Goal: Task Accomplishment & Management: Manage account settings

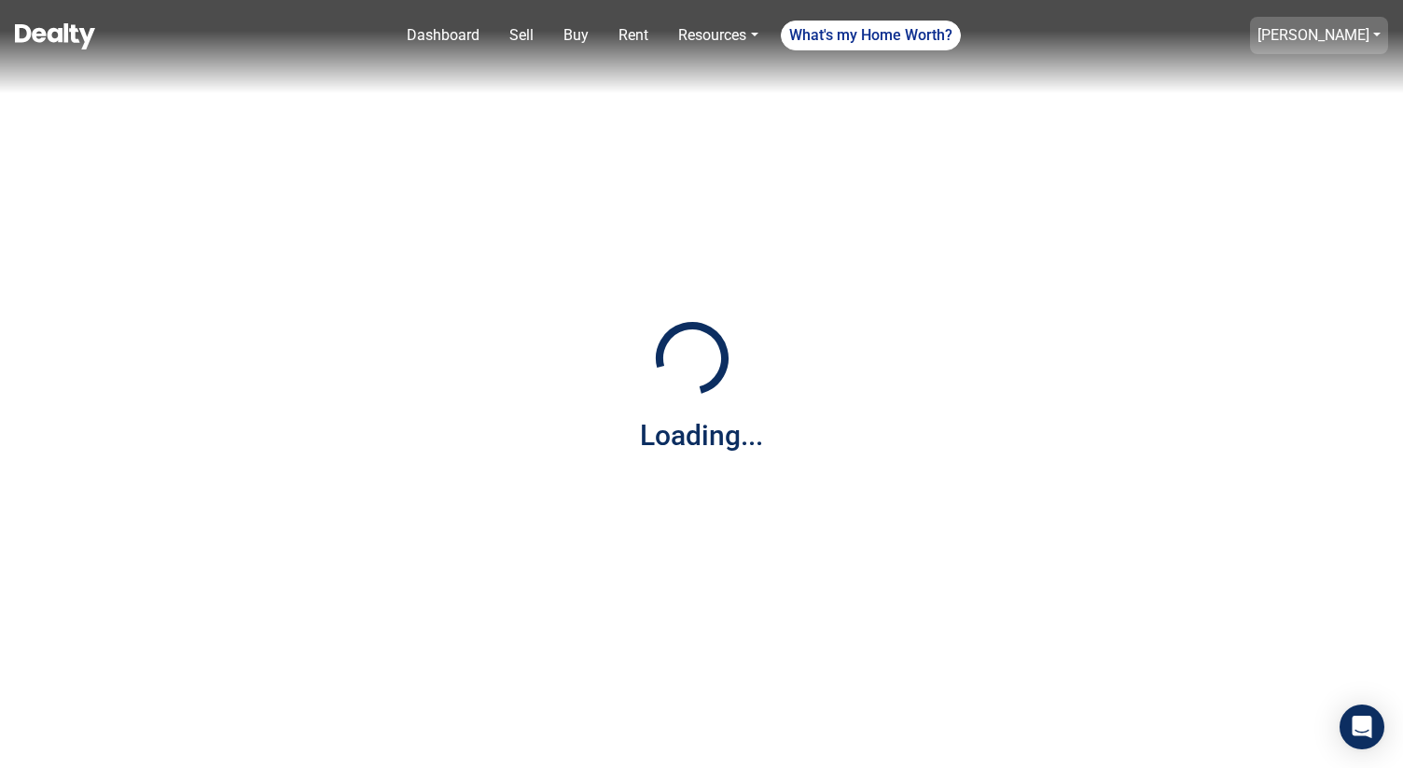
click at [1302, 37] on link "[PERSON_NAME]" at bounding box center [1313, 35] width 112 height 18
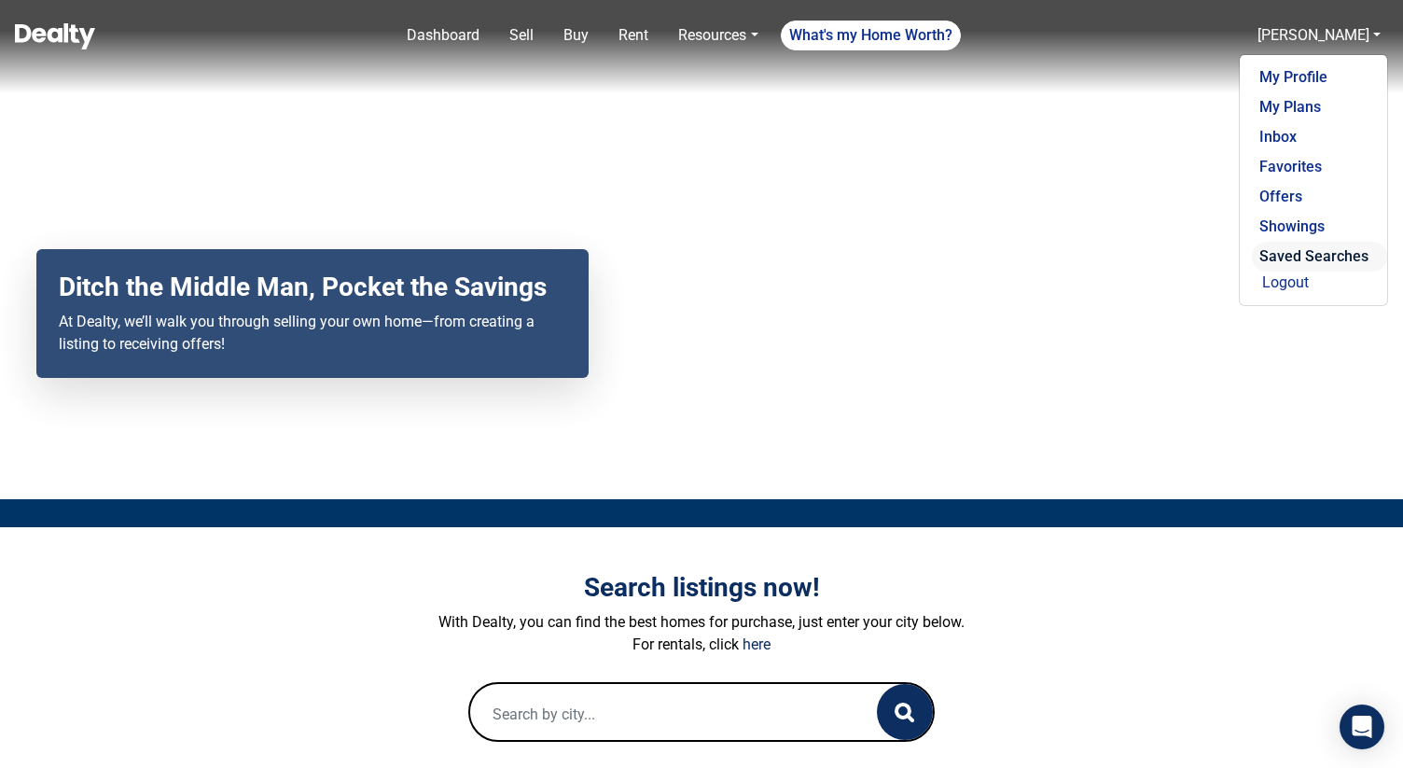
click at [1313, 244] on link "Saved Searches" at bounding box center [1319, 257] width 135 height 30
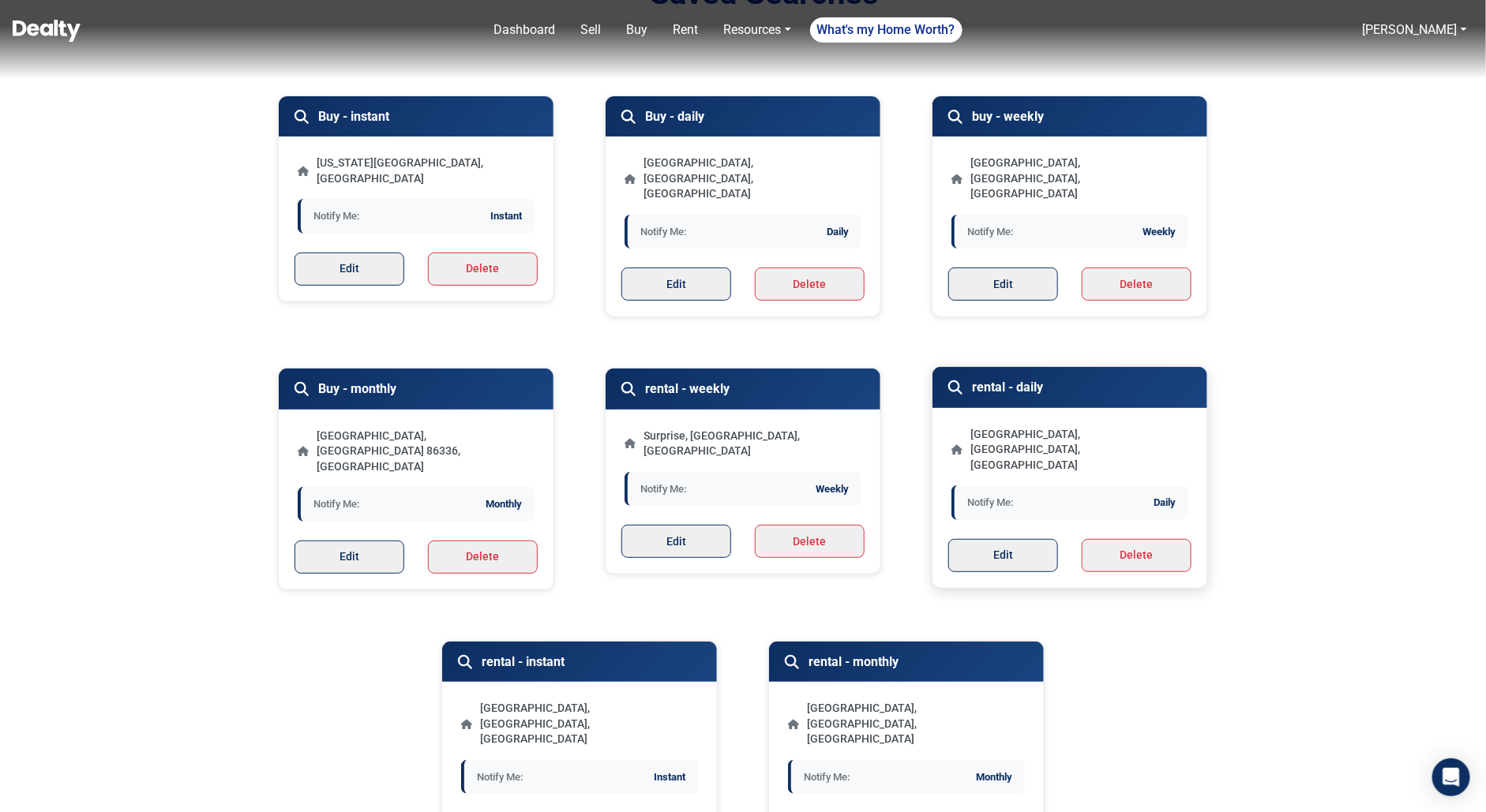
scroll to position [121, 0]
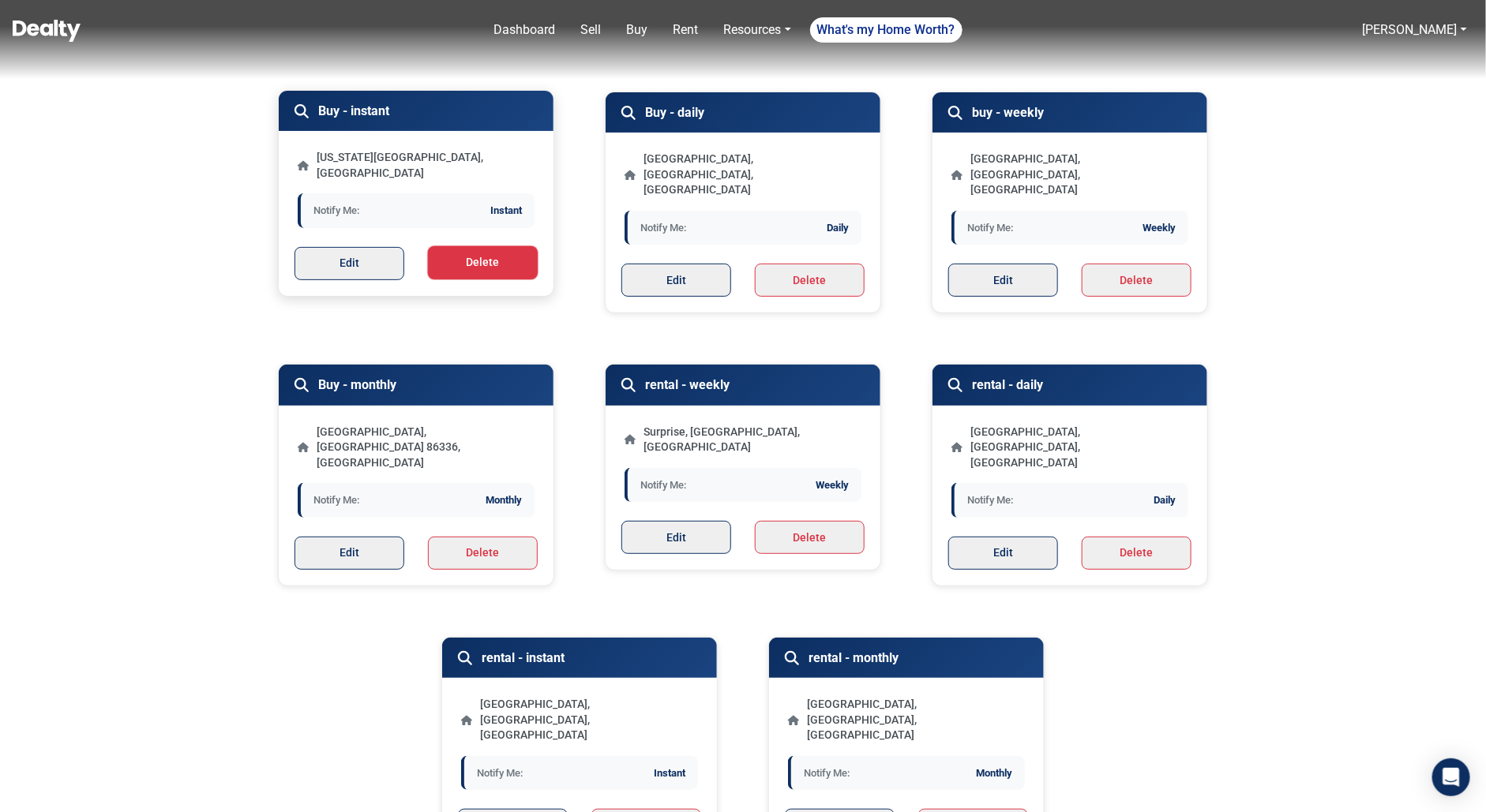
click at [493, 255] on button "Delete" at bounding box center [483, 262] width 110 height 33
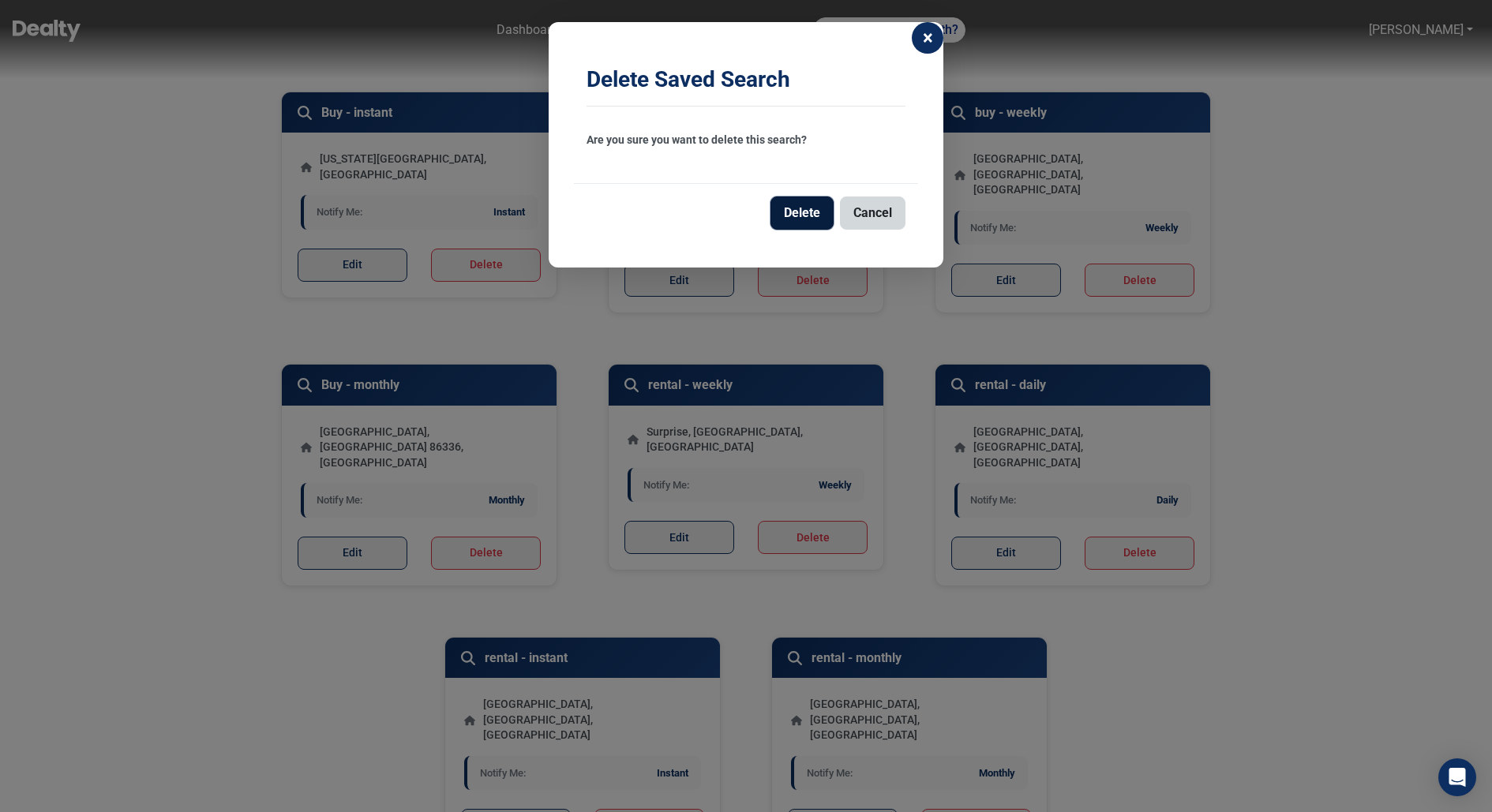
click at [805, 218] on button "Delete" at bounding box center [801, 212] width 63 height 33
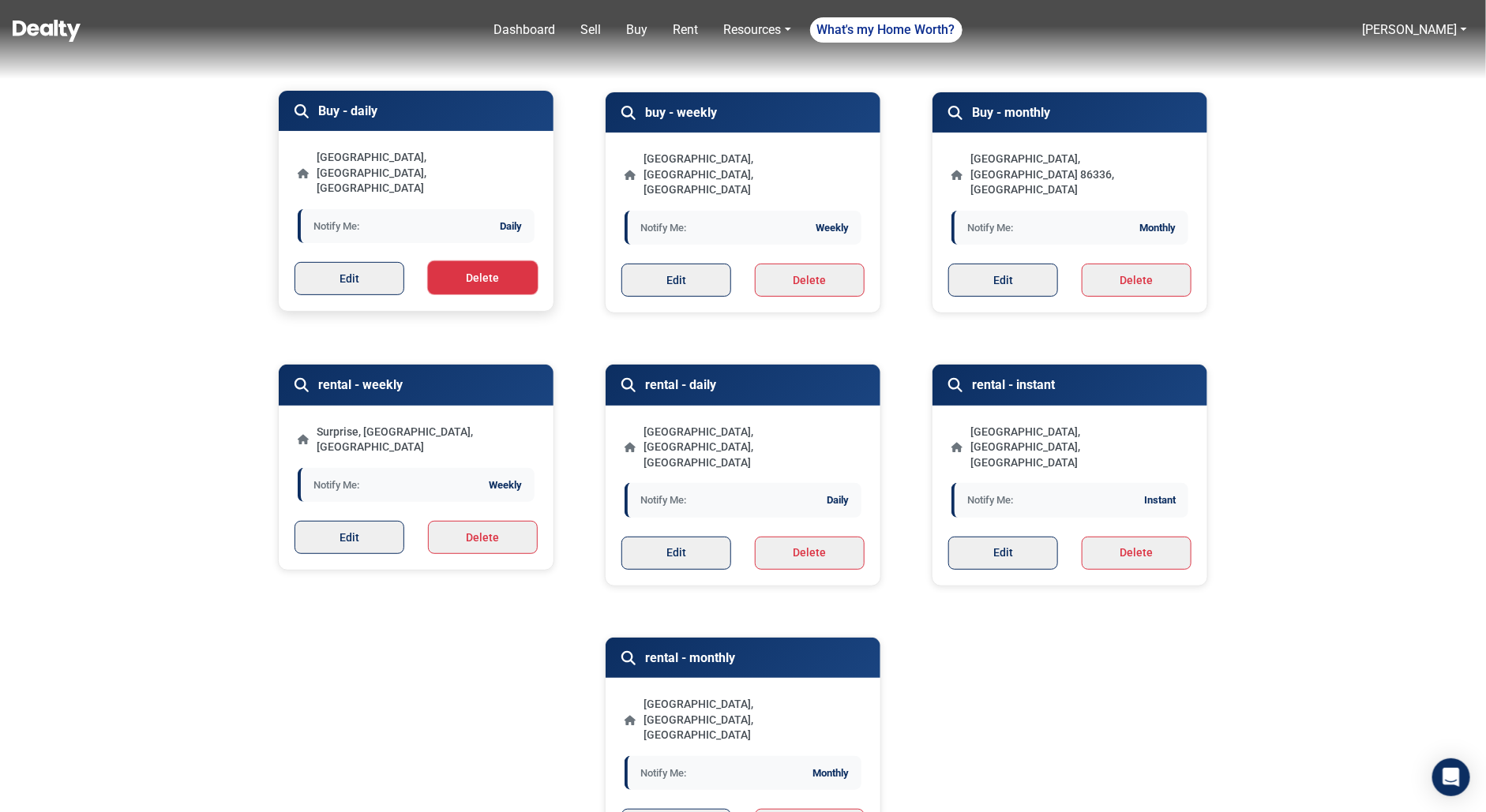
click at [510, 261] on button "Delete" at bounding box center [483, 277] width 110 height 33
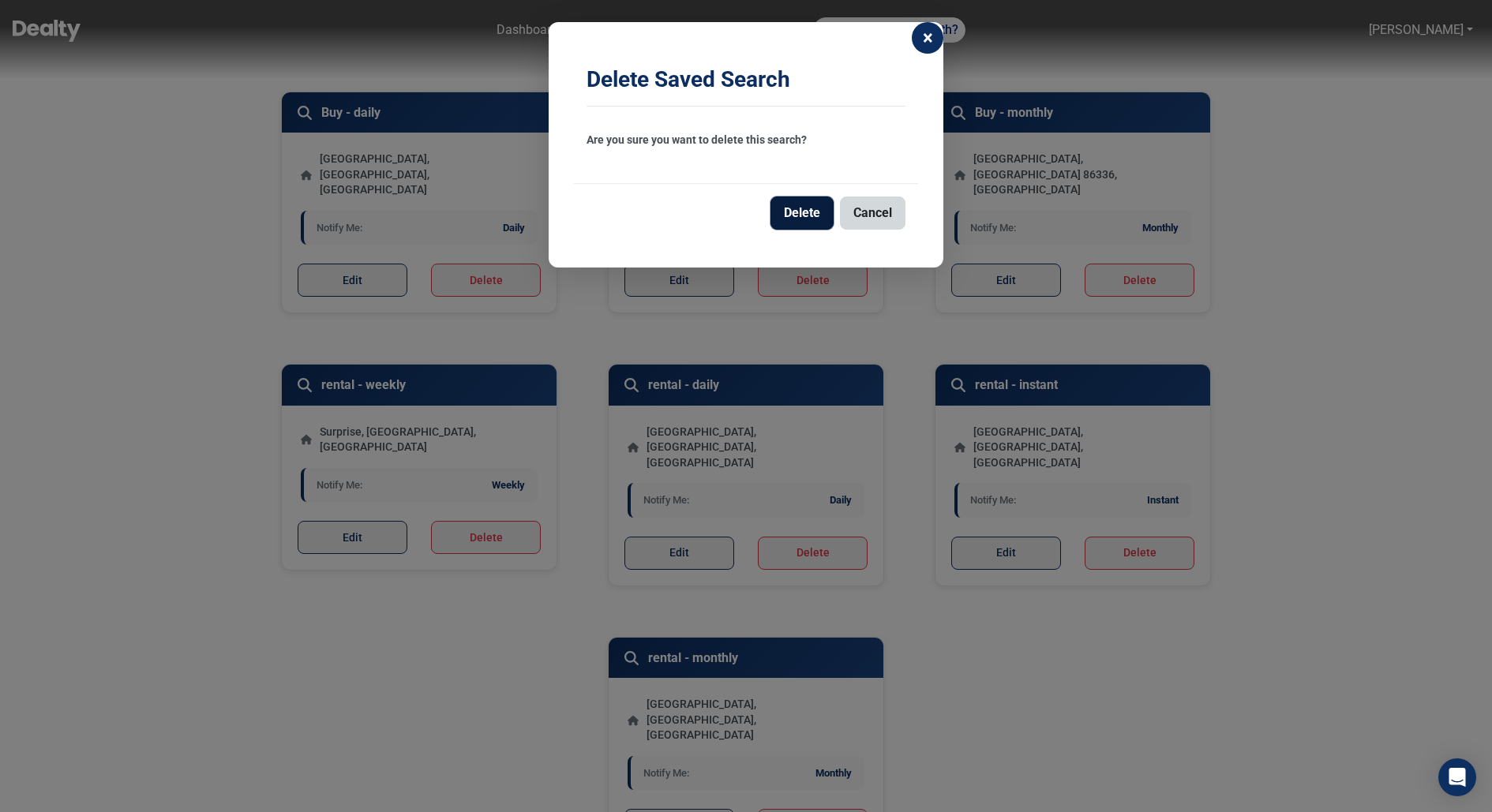
click at [798, 202] on button "Delete" at bounding box center [801, 212] width 63 height 33
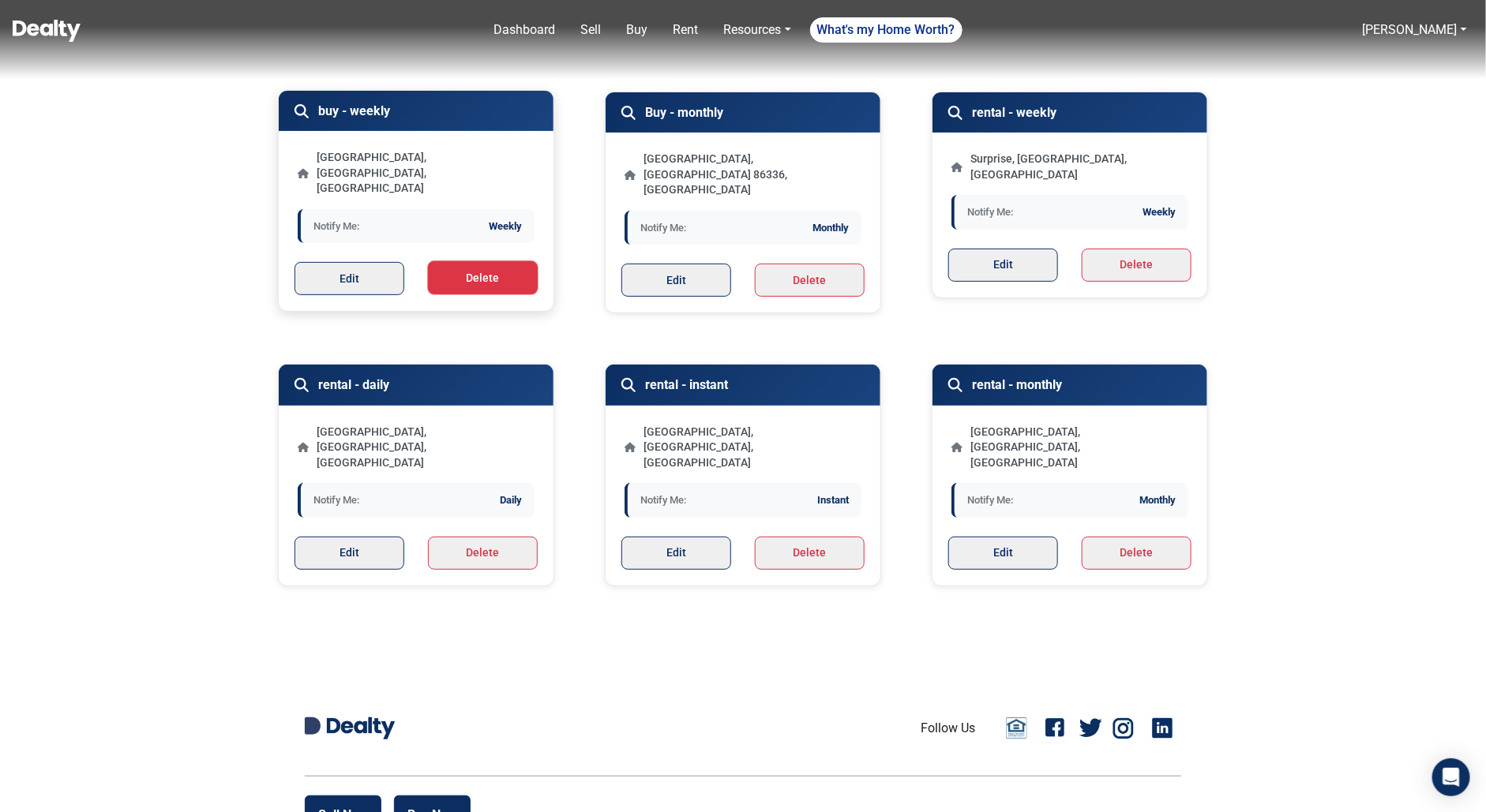
click at [536, 261] on button "Delete" at bounding box center [483, 277] width 110 height 33
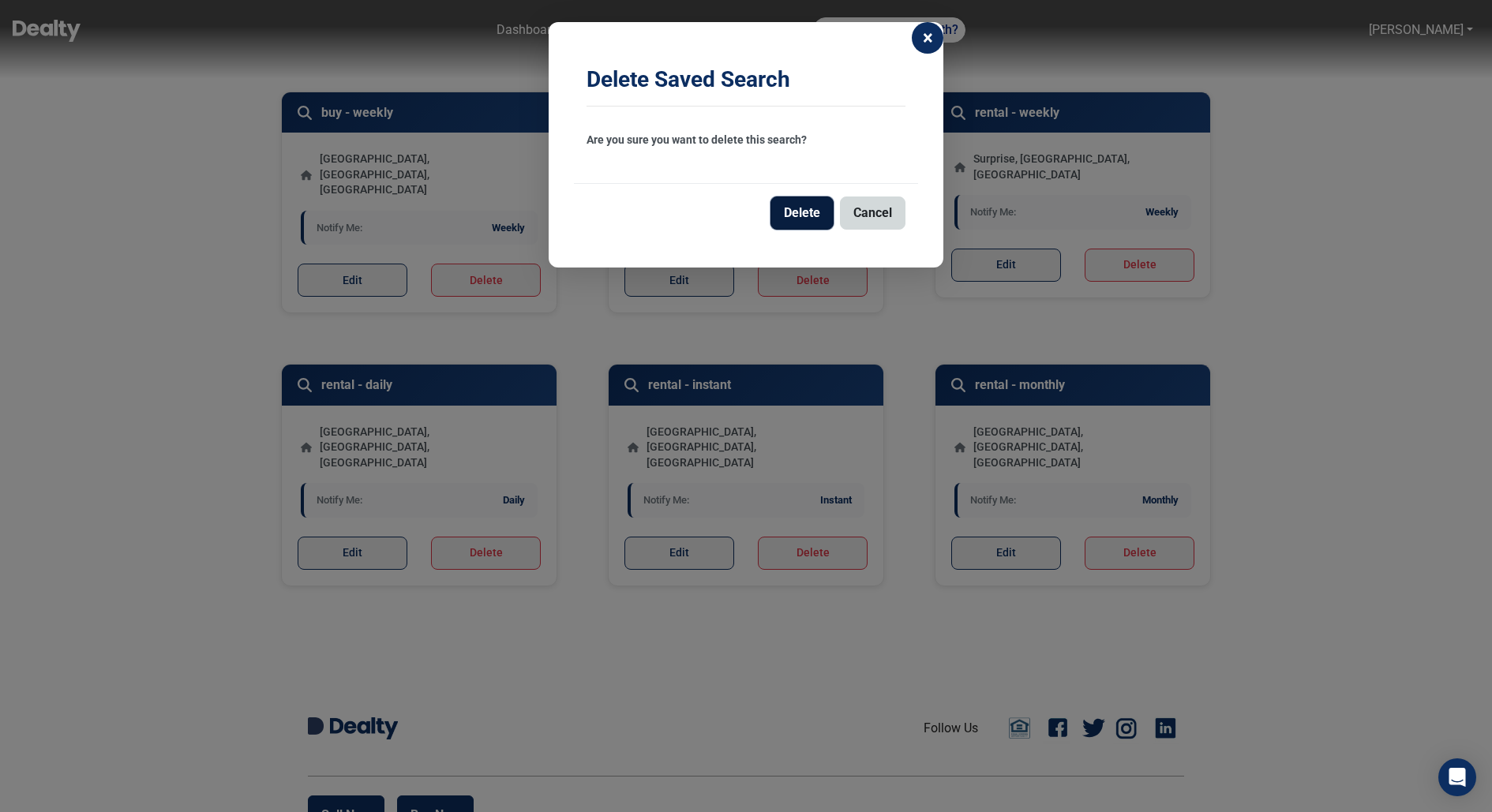
click at [798, 214] on button "Delete" at bounding box center [801, 212] width 63 height 33
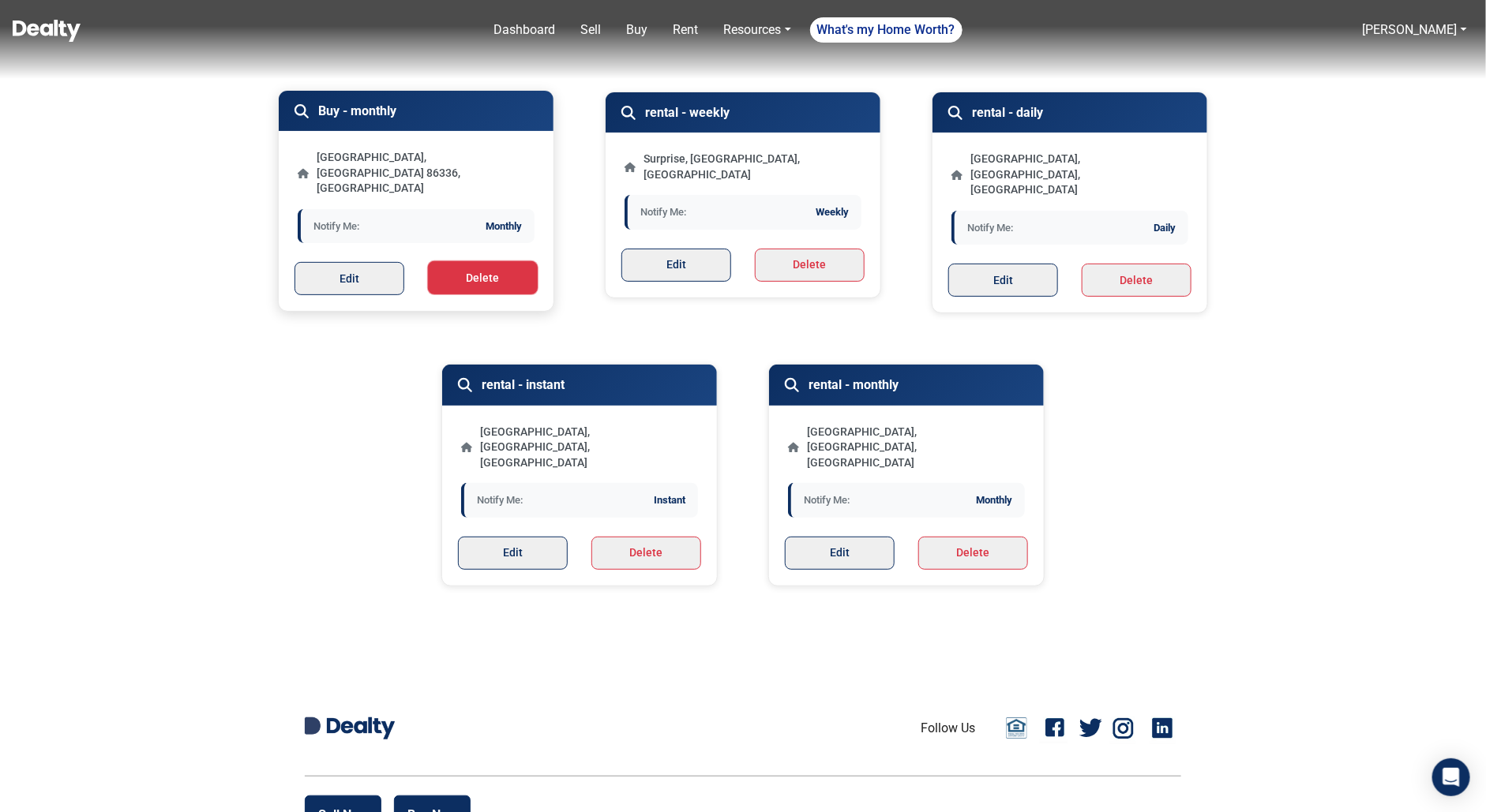
click at [494, 261] on button "Delete" at bounding box center [483, 277] width 110 height 33
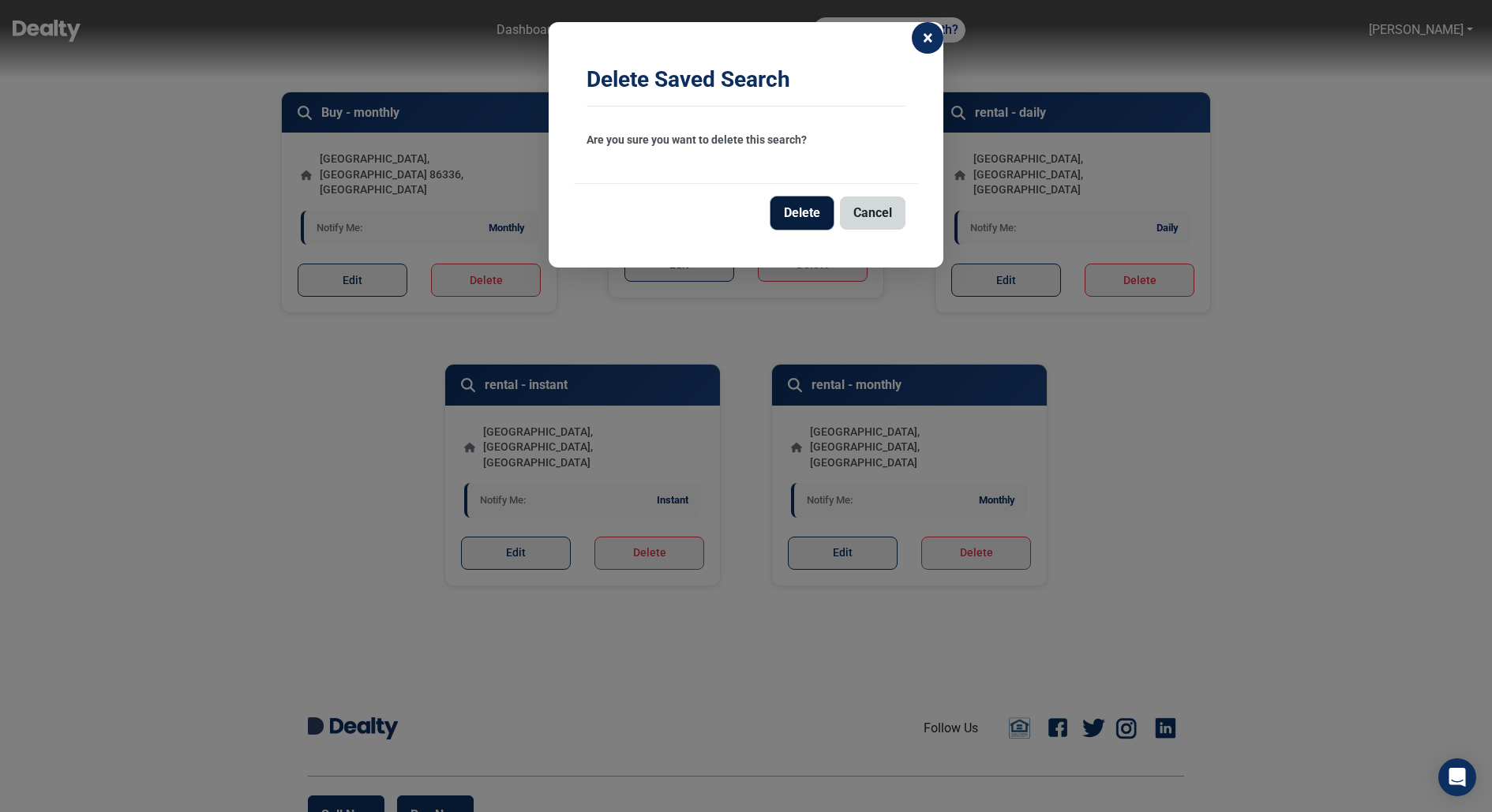
click at [802, 210] on button "Delete" at bounding box center [801, 212] width 63 height 33
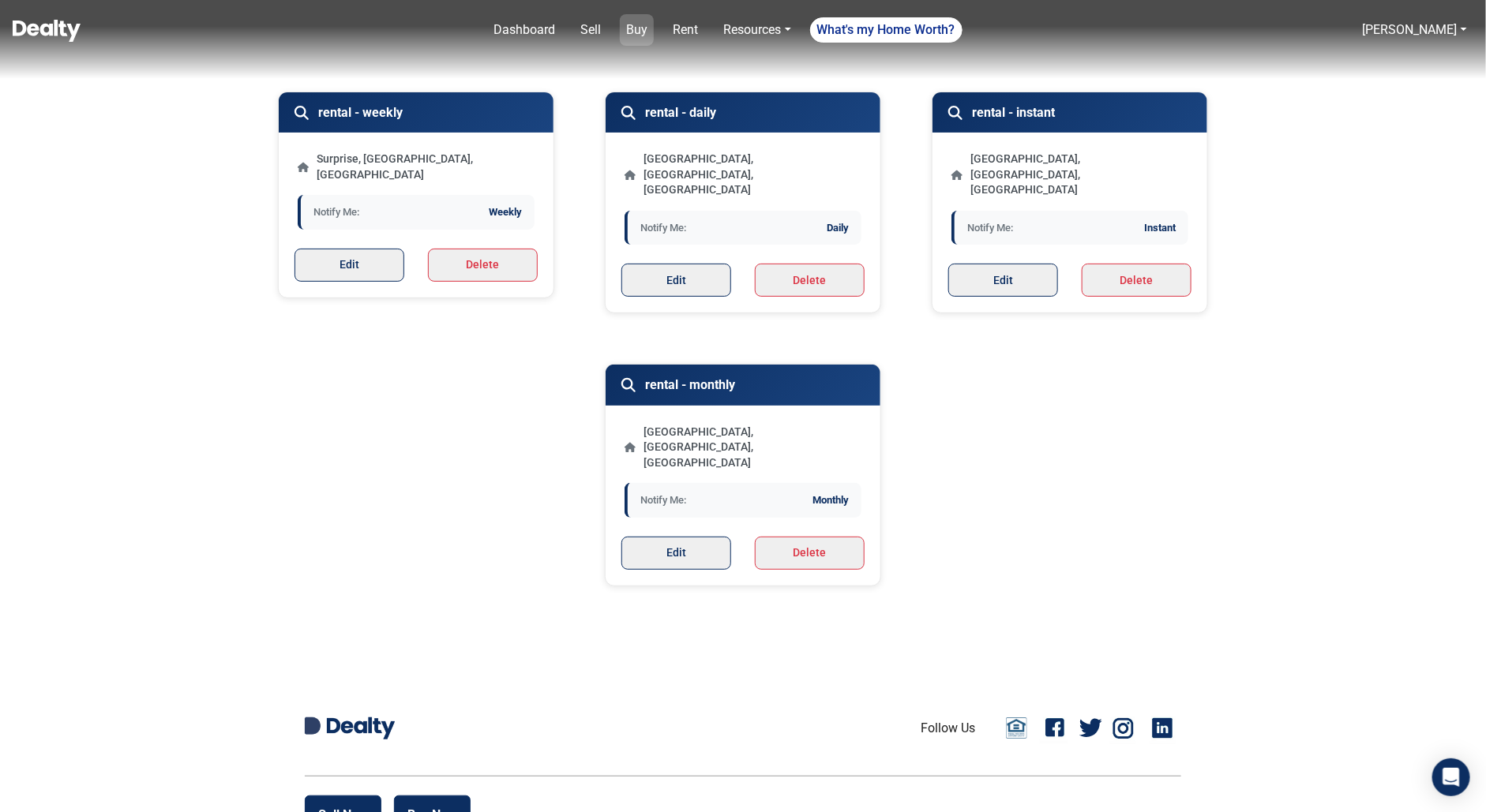
click at [643, 36] on link "Buy" at bounding box center [636, 30] width 34 height 31
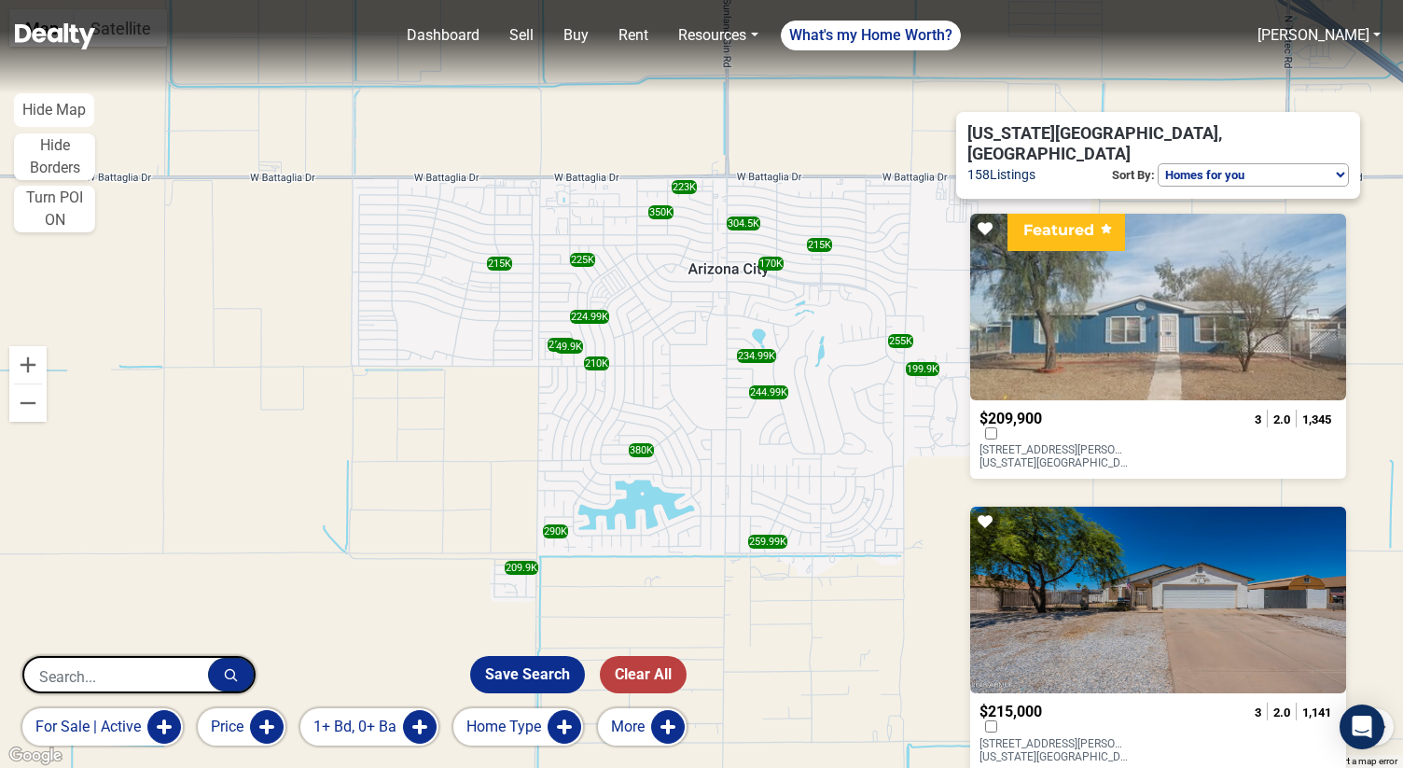
click at [267, 729] on button "Price" at bounding box center [242, 726] width 88 height 37
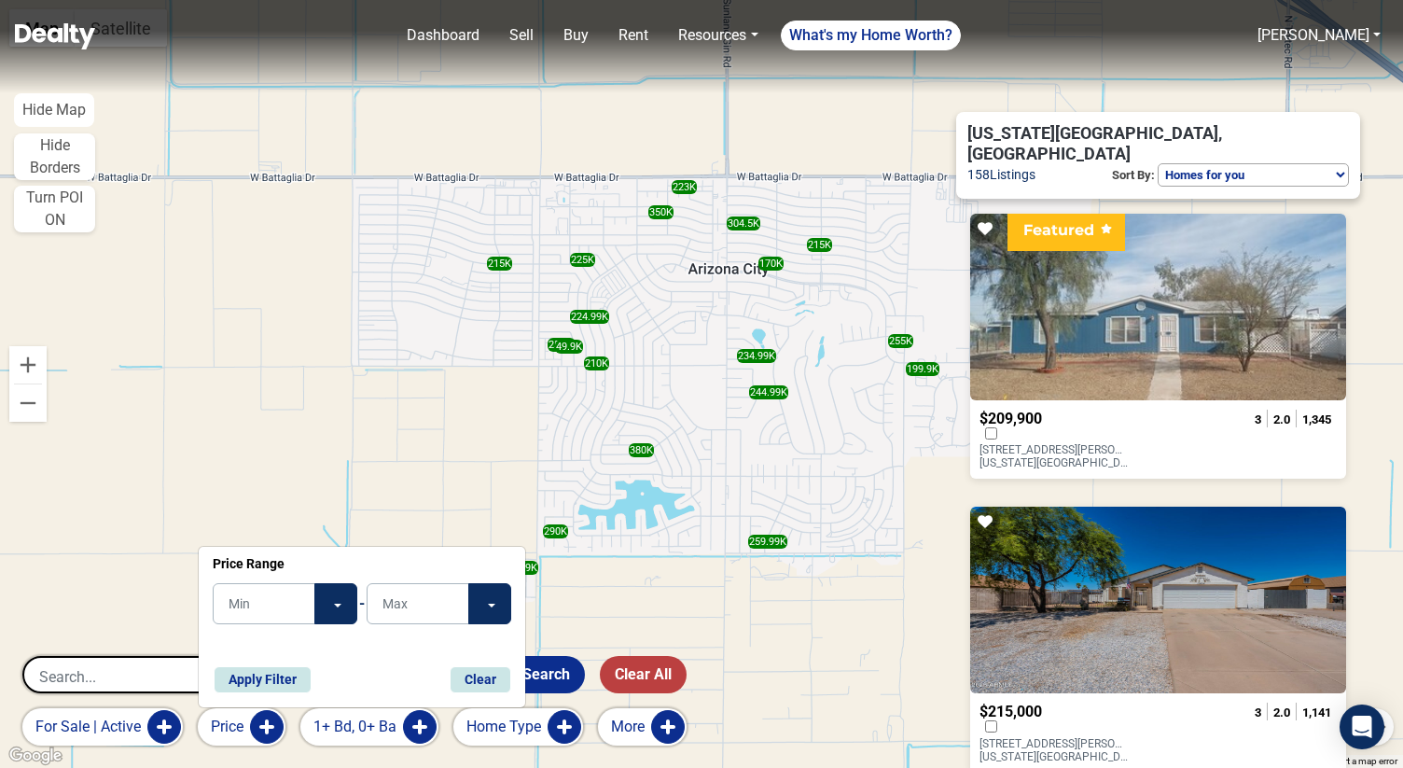
click at [267, 729] on button "Price" at bounding box center [242, 726] width 88 height 37
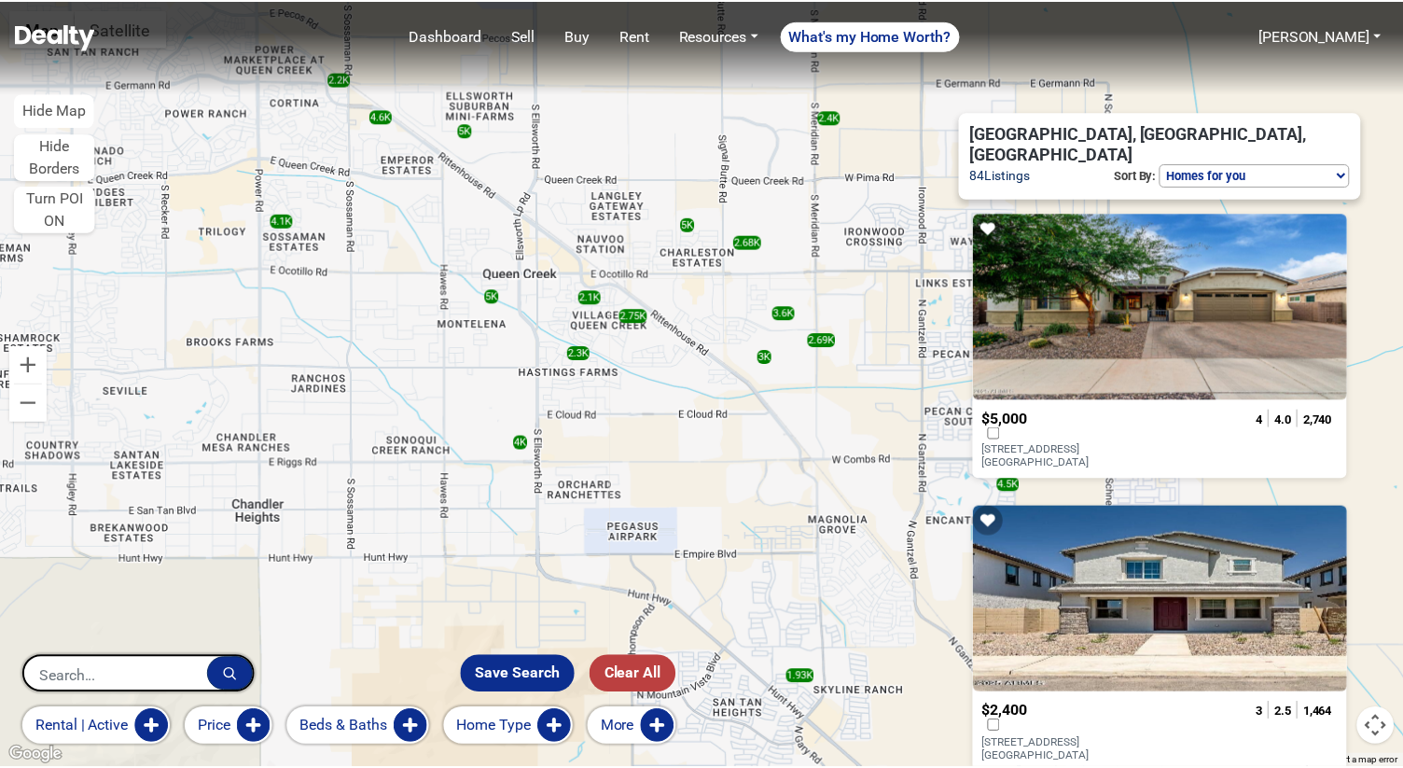
scroll to position [560, 0]
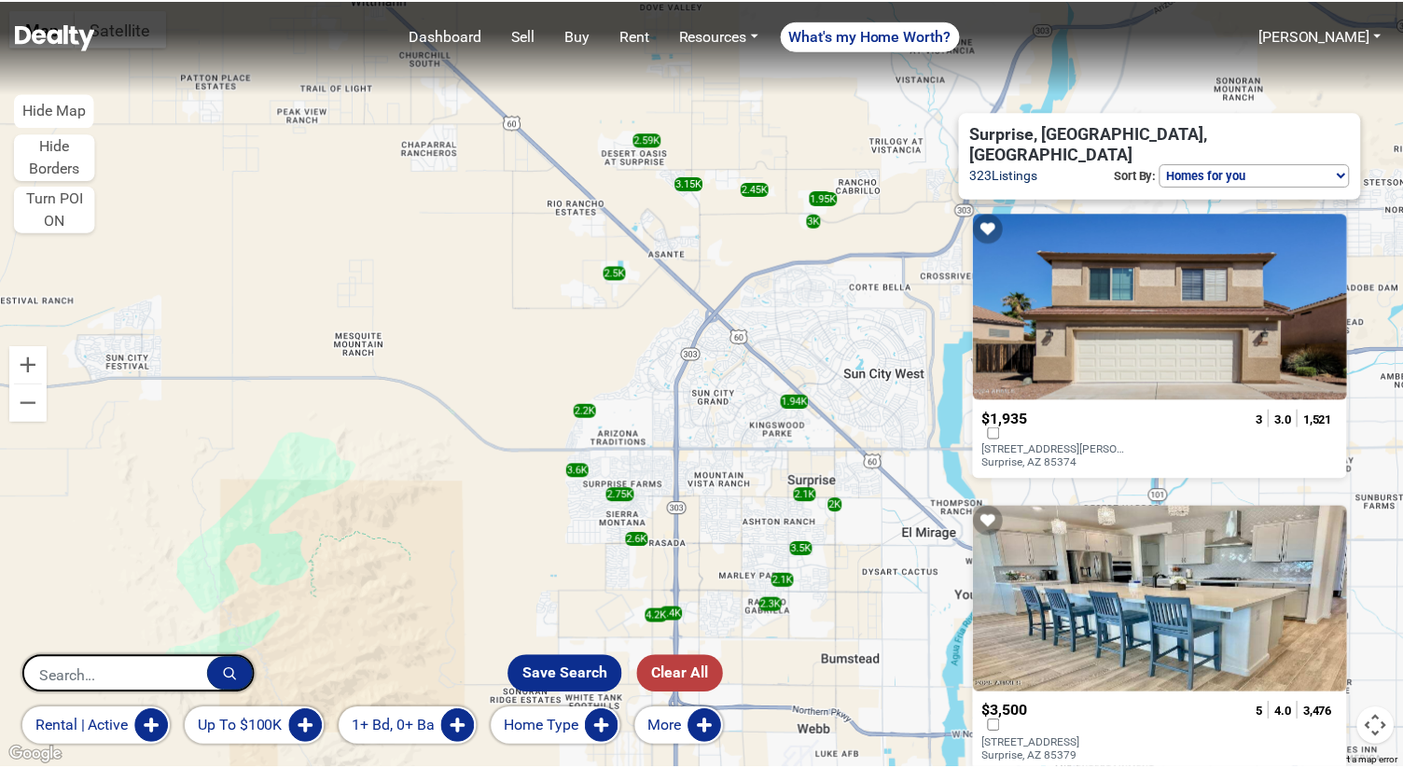
scroll to position [560, 0]
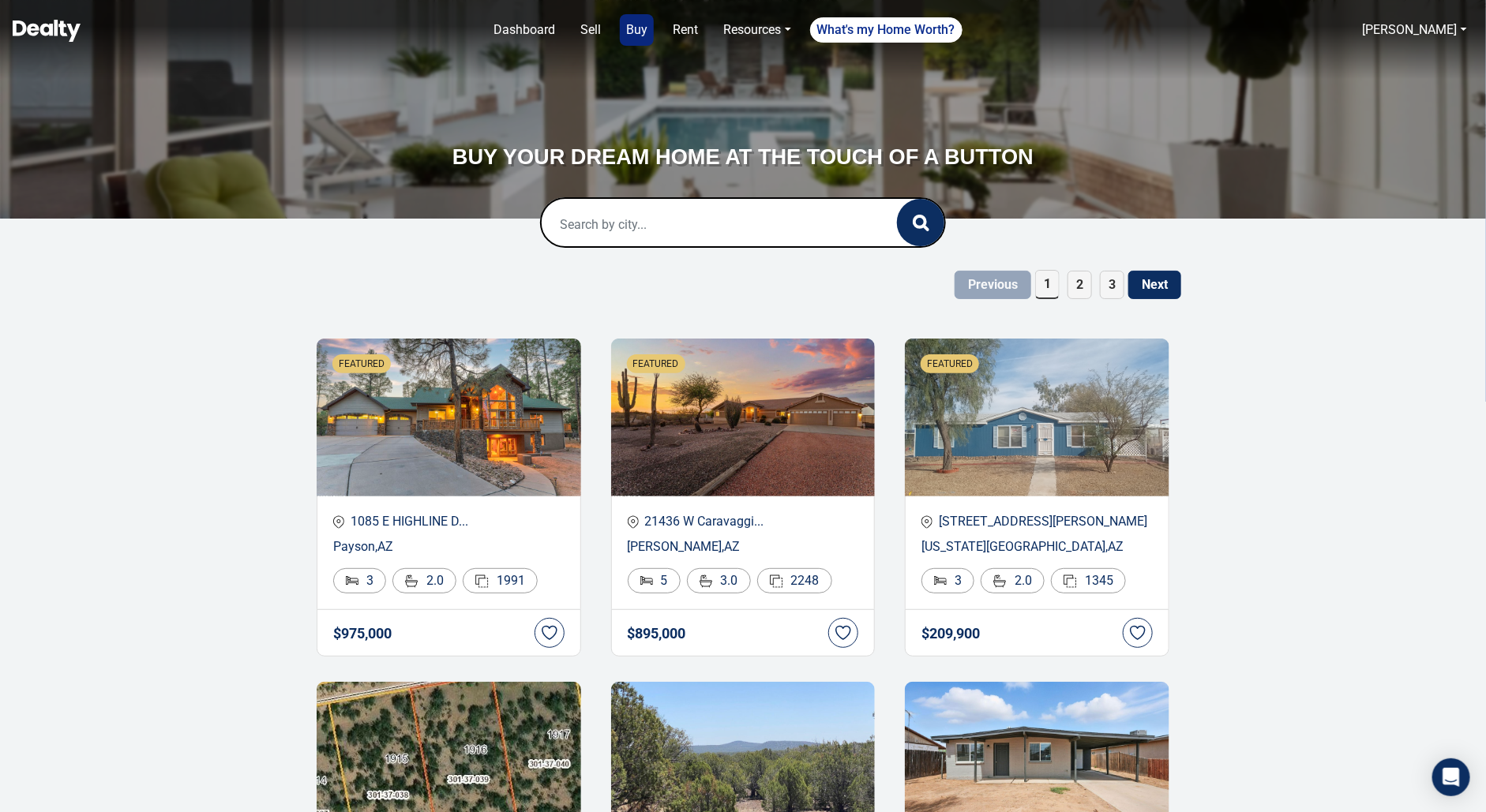
click at [657, 233] on input "text" at bounding box center [703, 224] width 323 height 51
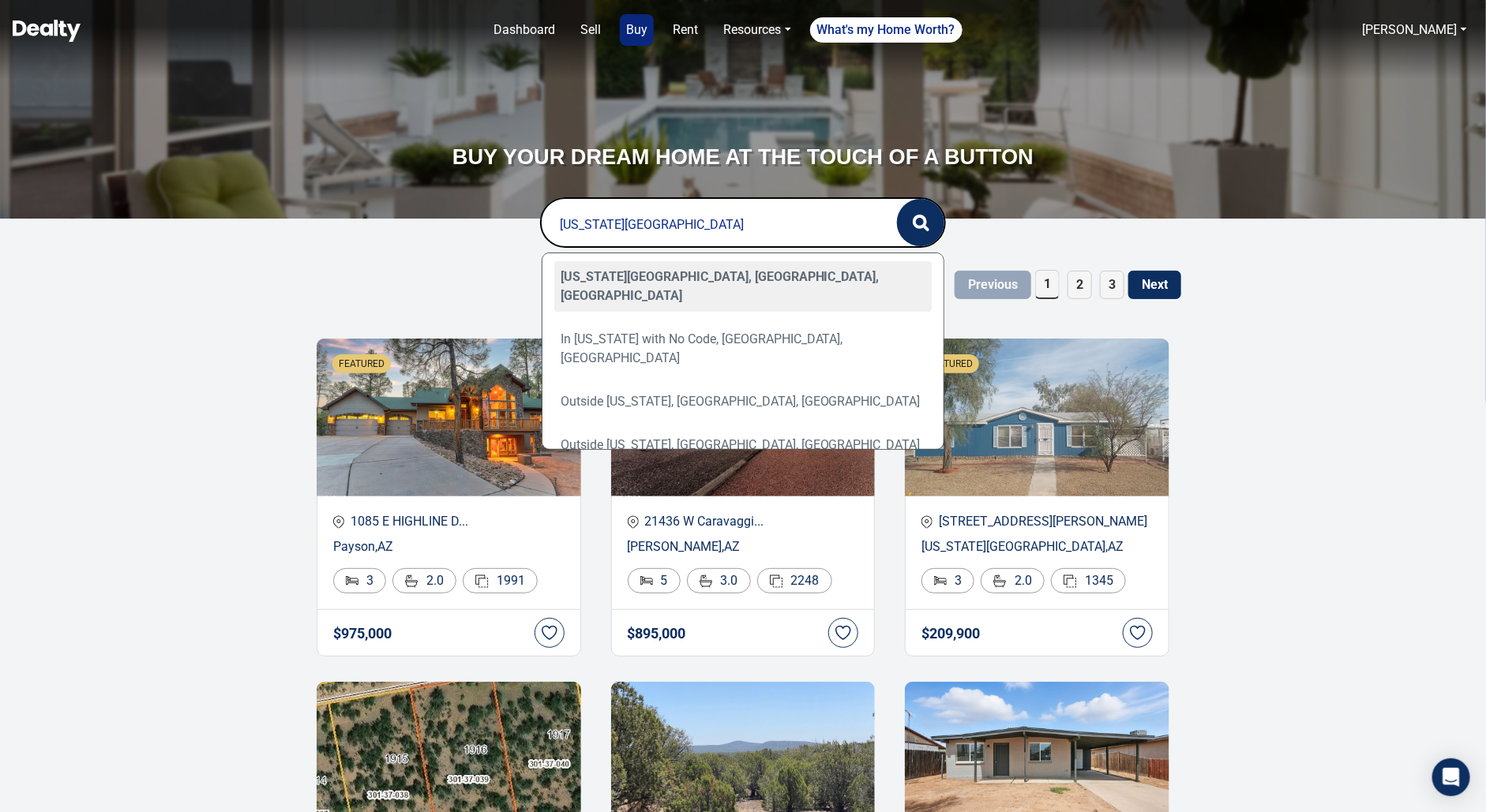
click at [635, 283] on div "[US_STATE][GEOGRAPHIC_DATA], [GEOGRAPHIC_DATA], [GEOGRAPHIC_DATA]" at bounding box center [743, 287] width 378 height 51
type input "[US_STATE][GEOGRAPHIC_DATA], [GEOGRAPHIC_DATA], [GEOGRAPHIC_DATA]"
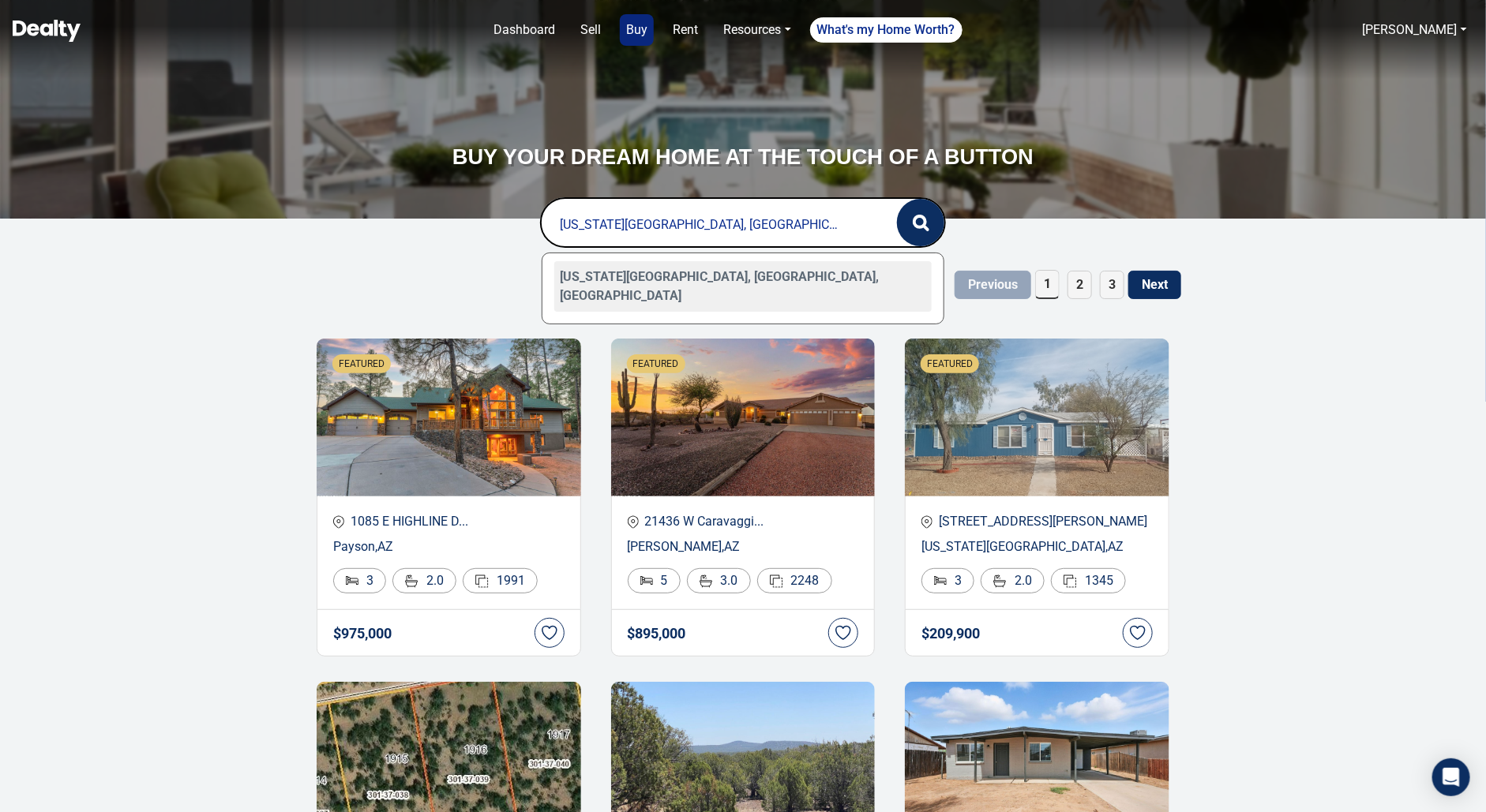
click at [844, 273] on div "[US_STATE][GEOGRAPHIC_DATA], [GEOGRAPHIC_DATA], [GEOGRAPHIC_DATA]" at bounding box center [743, 287] width 378 height 51
click at [934, 221] on button "button" at bounding box center [921, 222] width 47 height 47
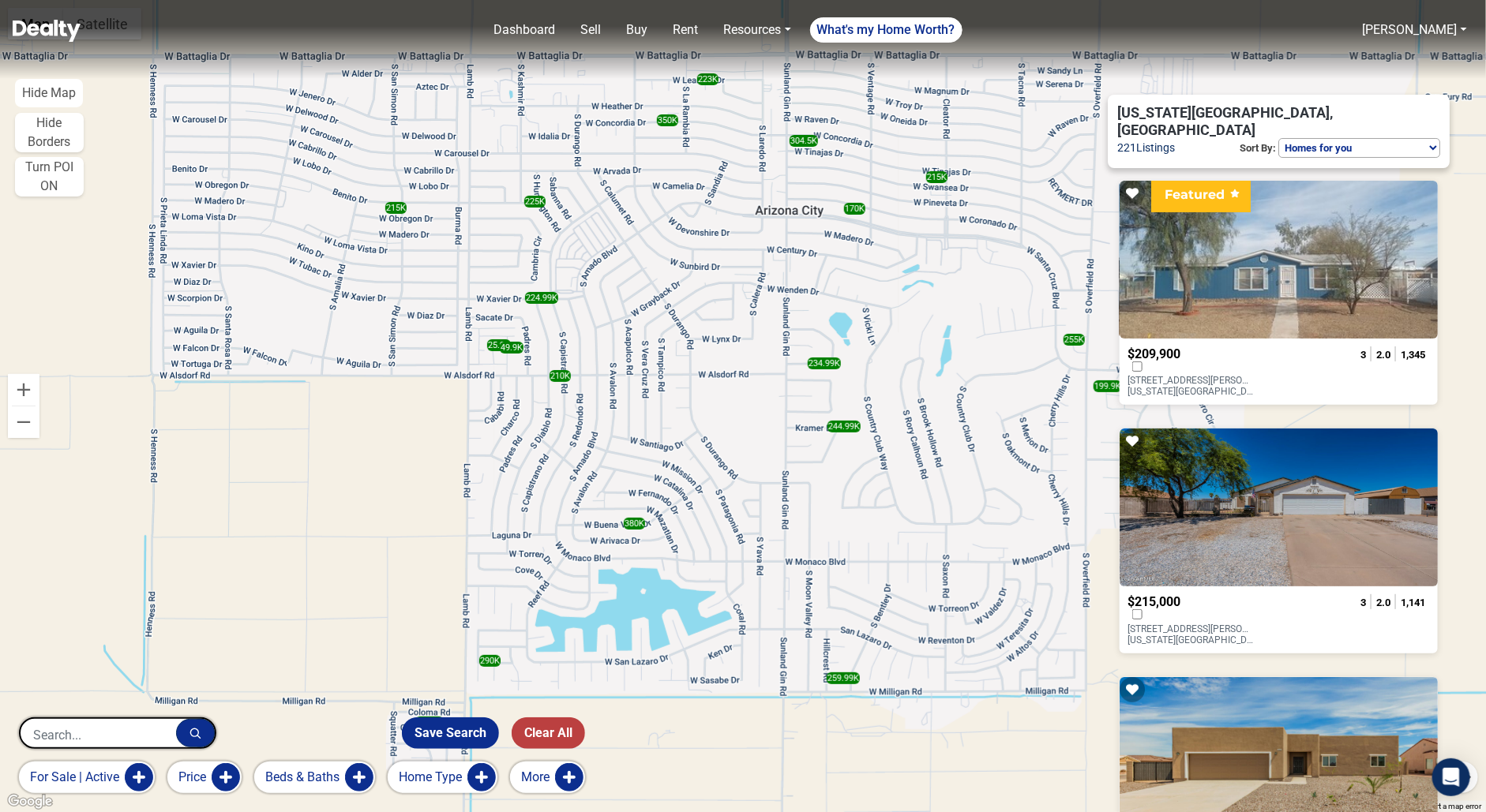
click at [349, 776] on button "Beds & Baths" at bounding box center [314, 776] width 121 height 31
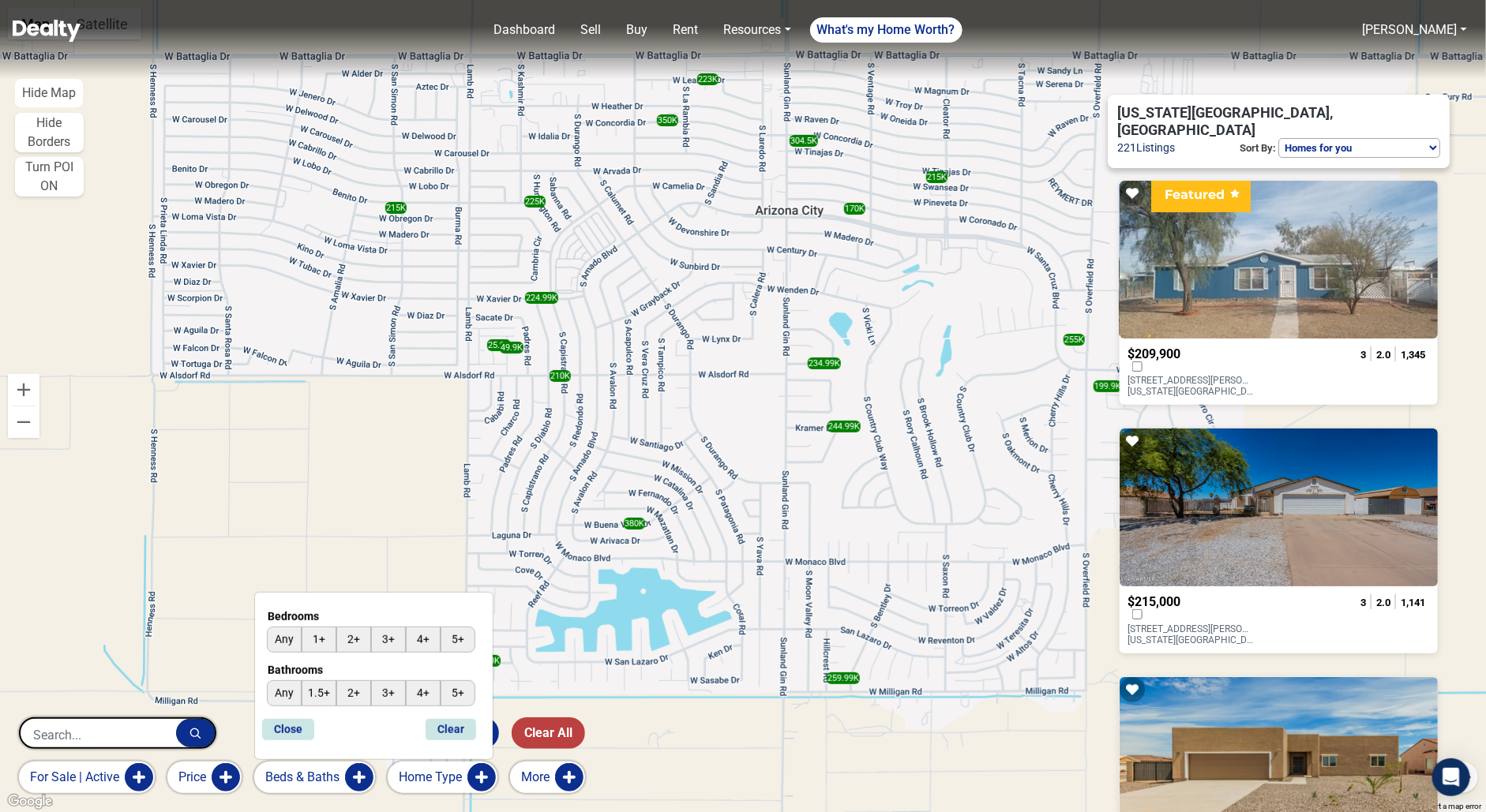
click at [322, 779] on button "Beds & Baths" at bounding box center [314, 776] width 121 height 31
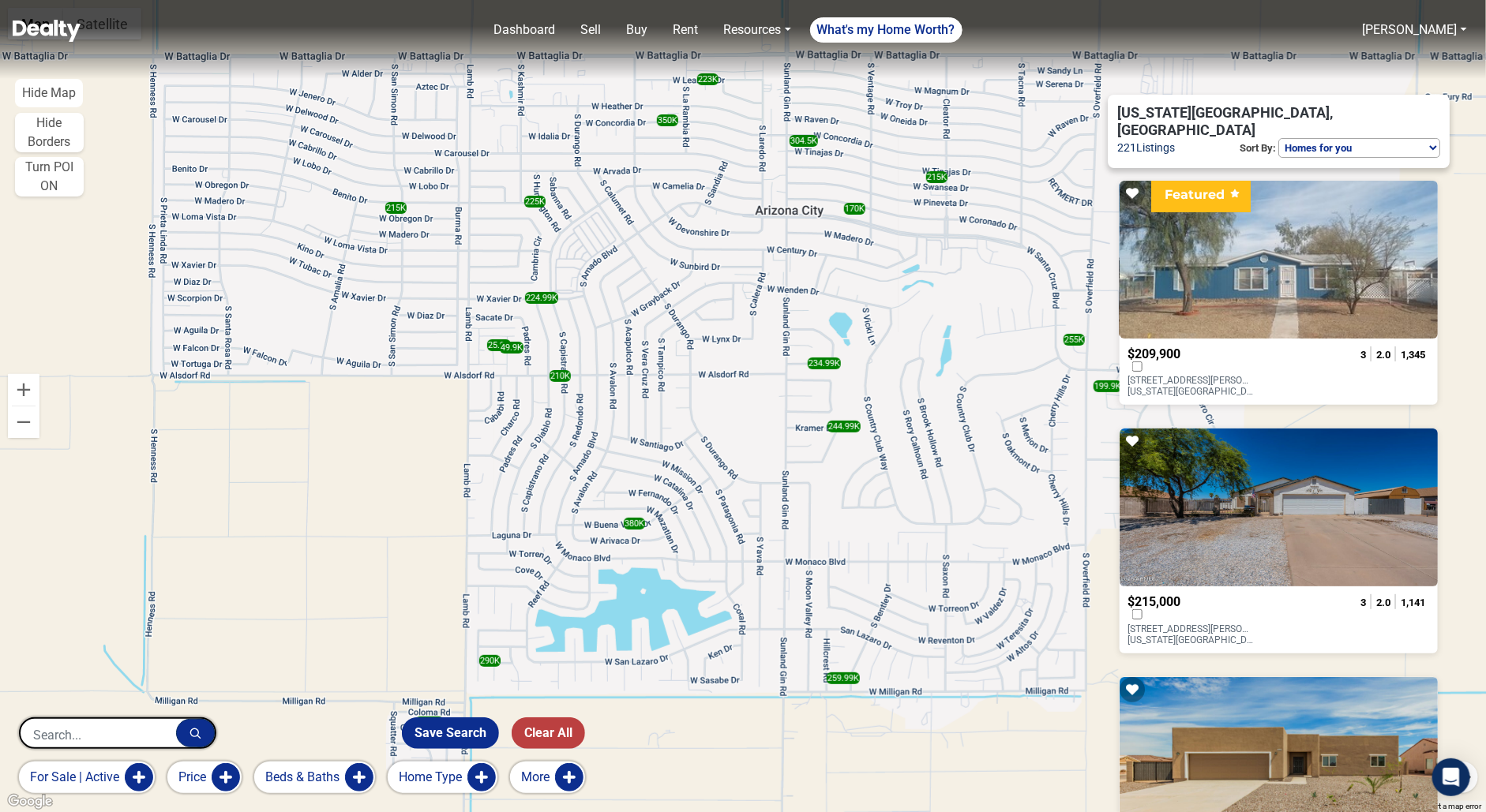
click at [220, 771] on button "Price" at bounding box center [205, 776] width 74 height 31
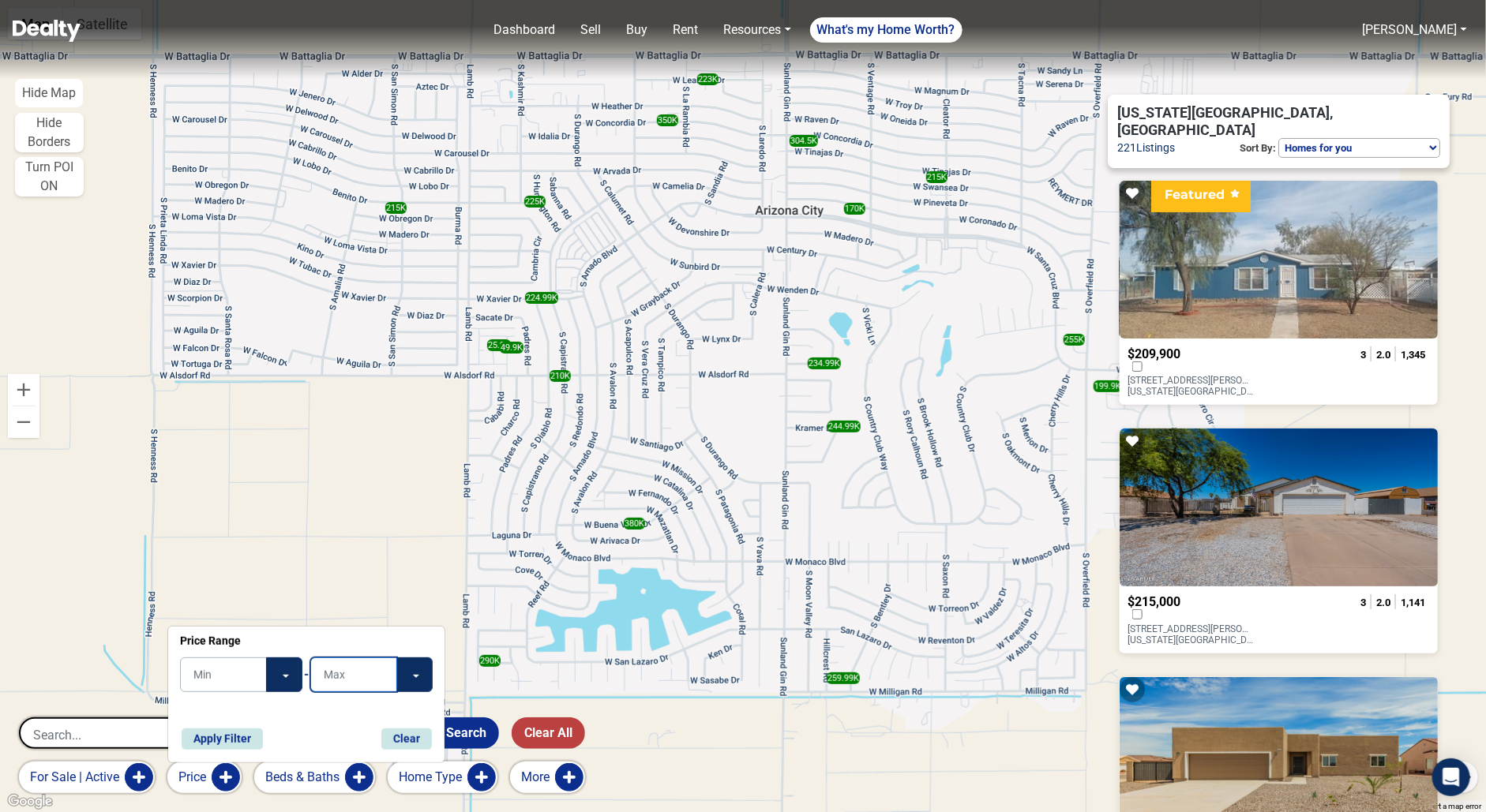
click at [385, 683] on input "text" at bounding box center [354, 674] width 87 height 35
click at [419, 672] on button "Toggle Dropdown" at bounding box center [414, 674] width 36 height 35
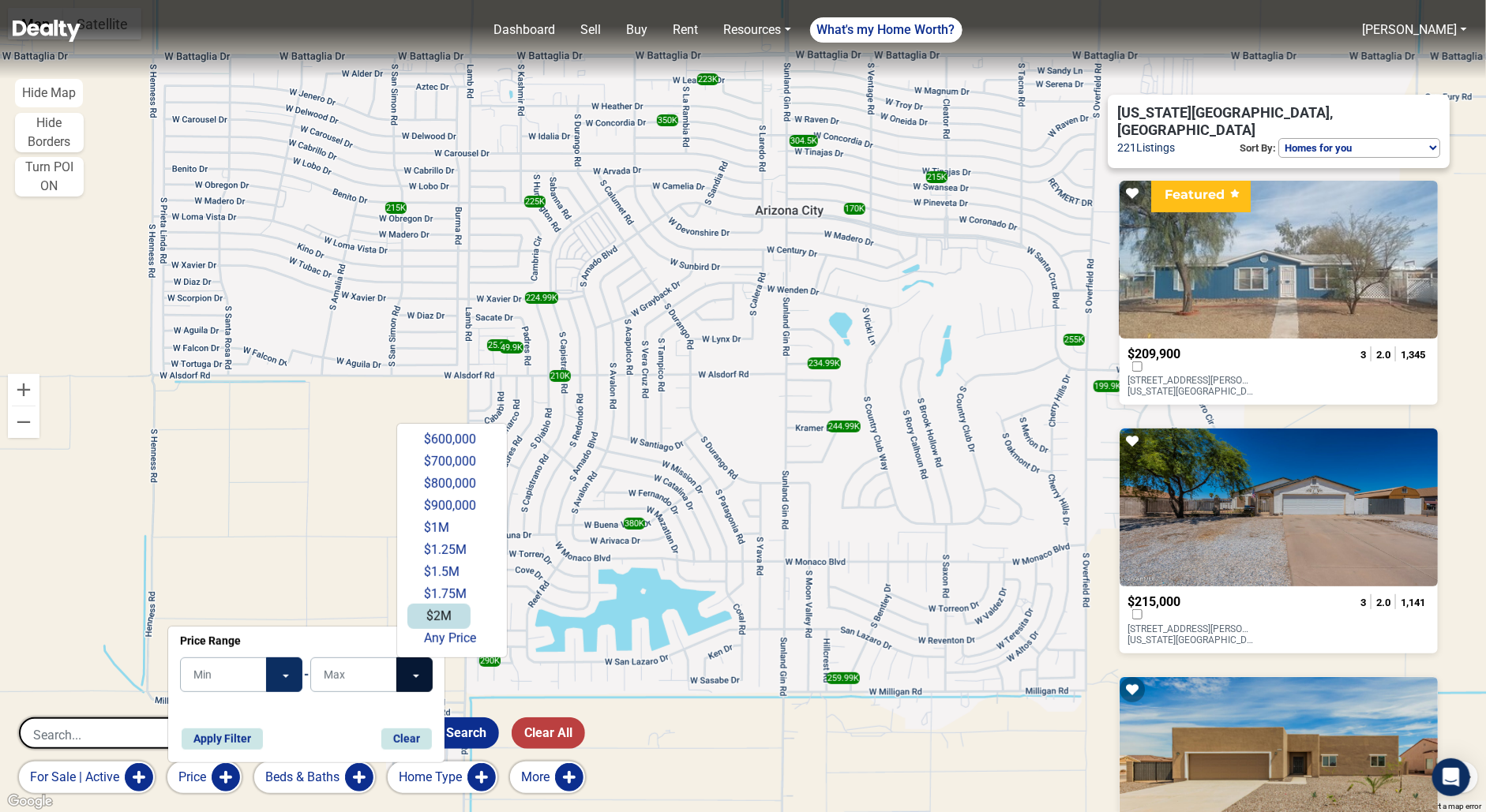
click at [441, 617] on button "$2M" at bounding box center [438, 617] width 63 height 25
type input "$2M"
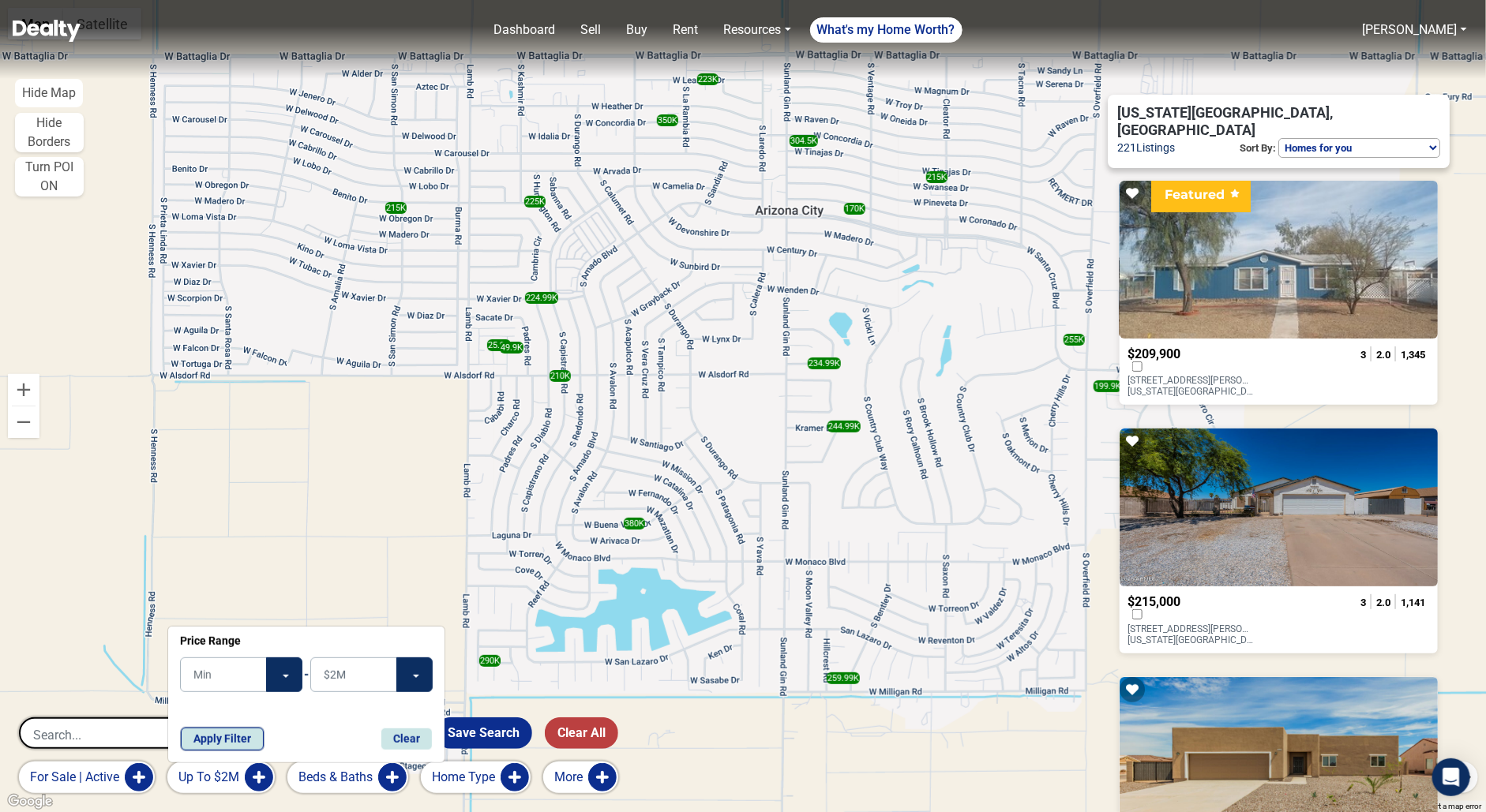
click at [240, 731] on button "Apply Filter" at bounding box center [223, 738] width 83 height 23
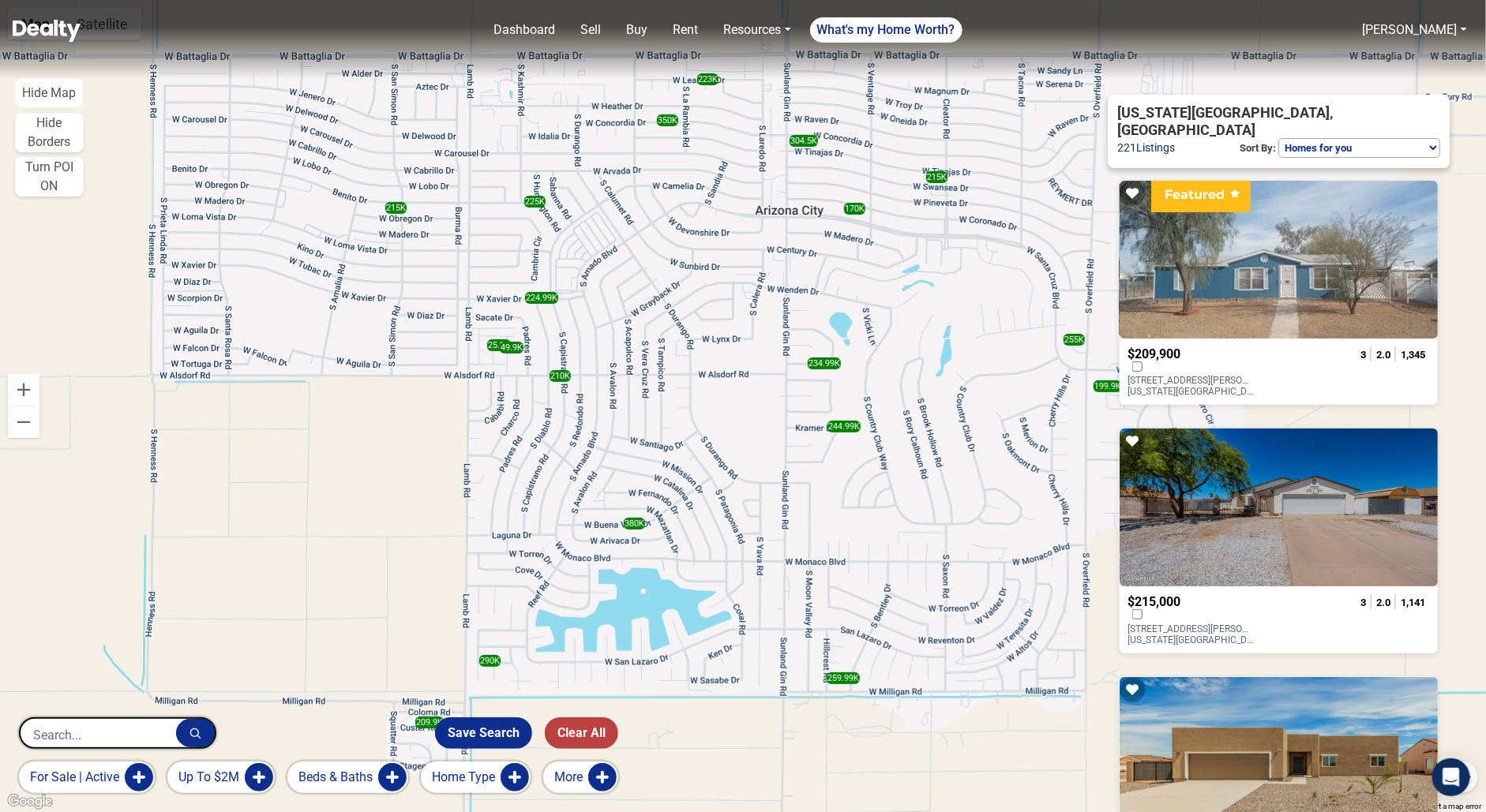
click at [516, 775] on button "Home Type" at bounding box center [476, 776] width 110 height 31
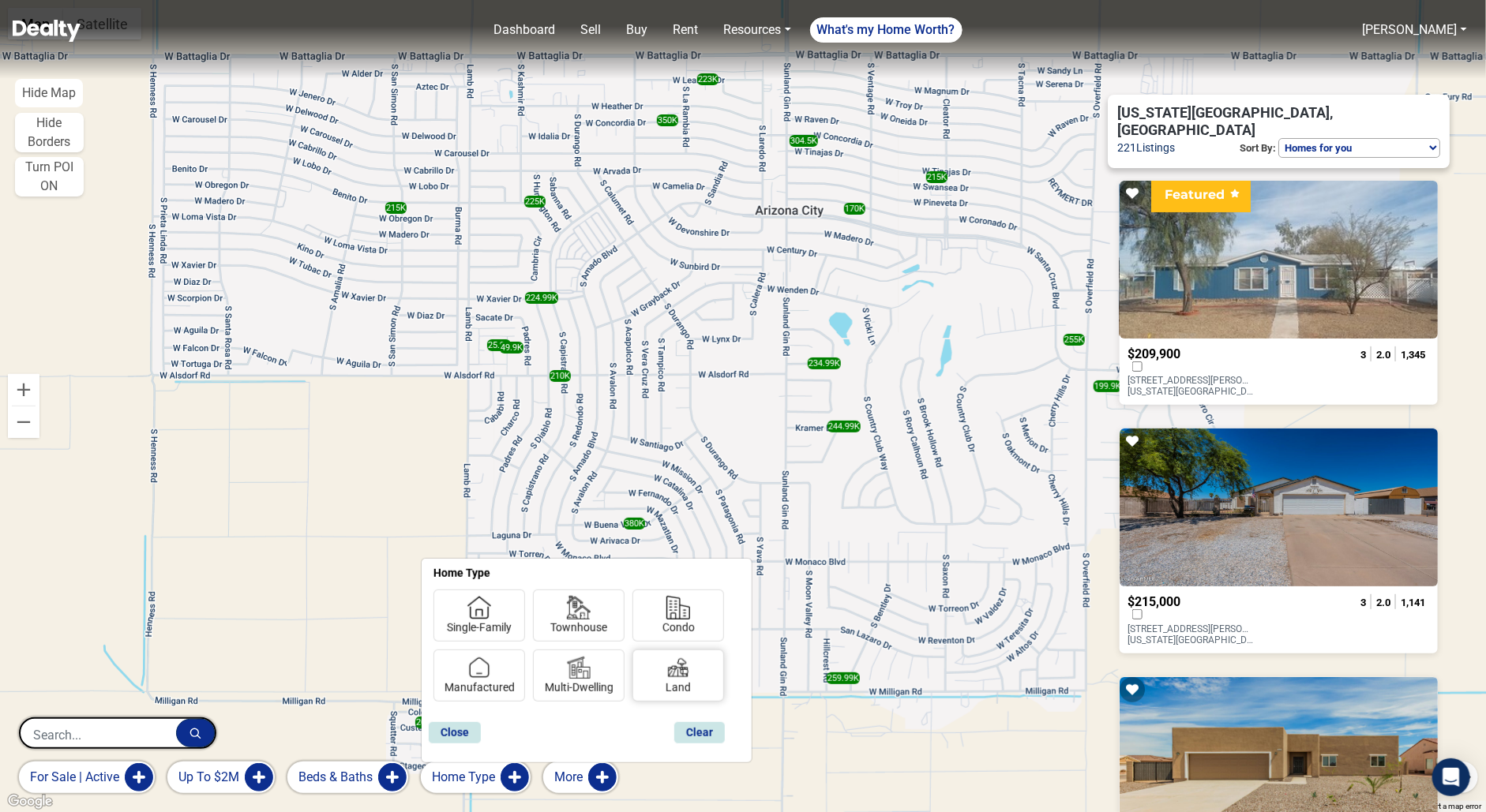
click at [666, 668] on img at bounding box center [678, 667] width 24 height 24
click at [666, 679] on input "Land" at bounding box center [670, 684] width 10 height 10
checkbox input "true"
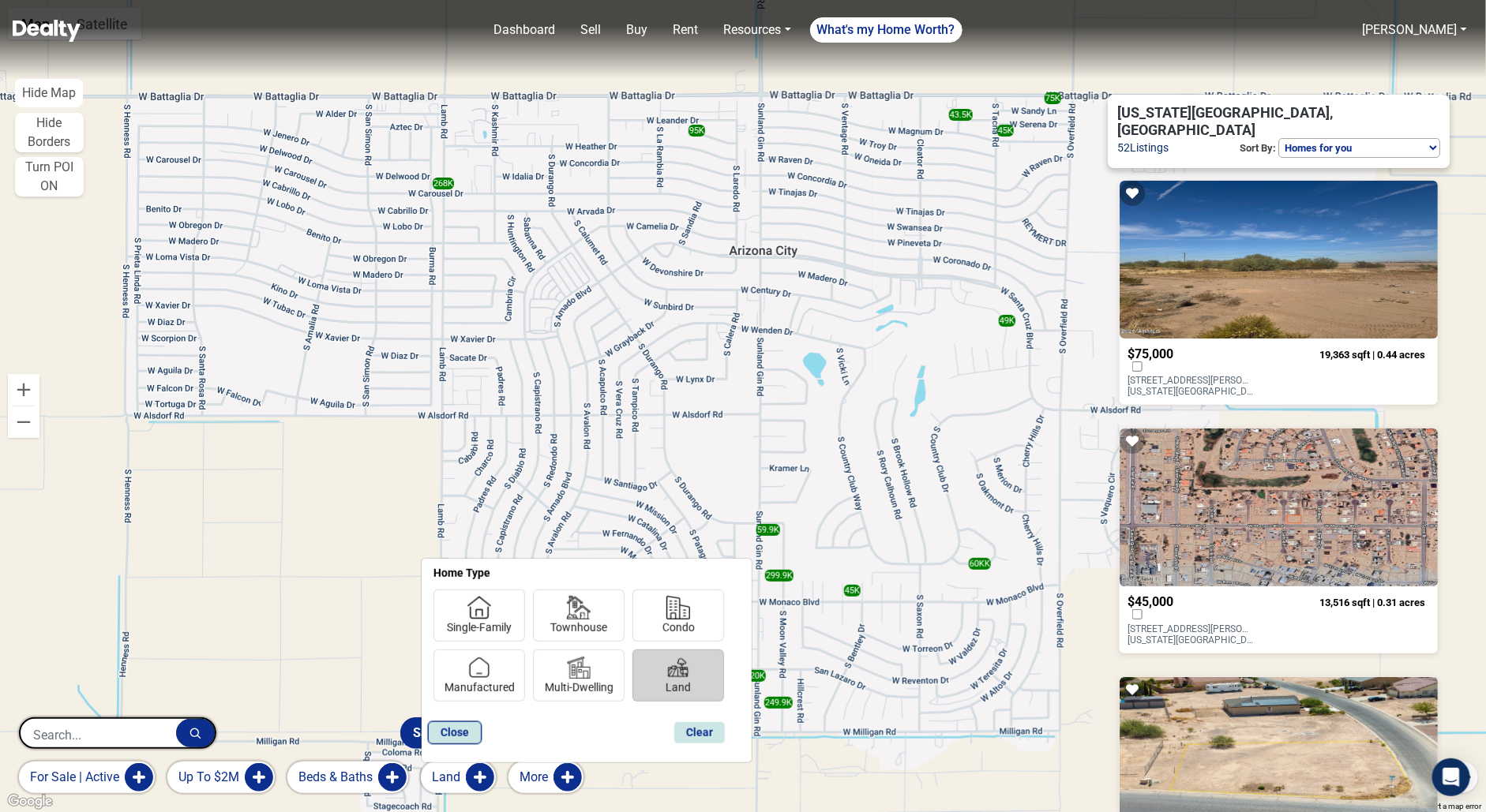
click at [455, 728] on button "Close" at bounding box center [454, 732] width 53 height 23
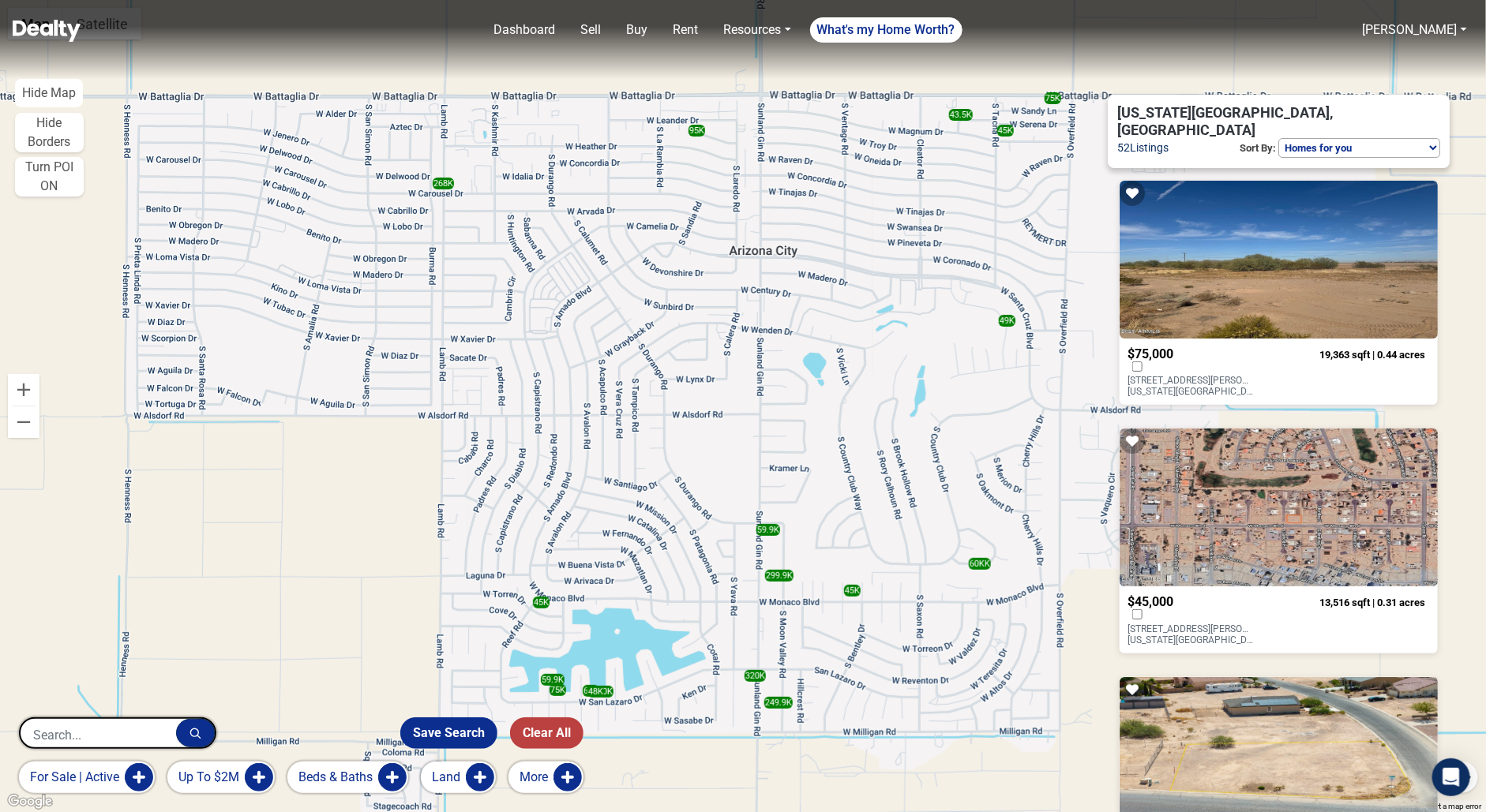
click at [69, 739] on input "text" at bounding box center [98, 734] width 156 height 31
click at [63, 738] on input "scottdale" at bounding box center [98, 734] width 156 height 31
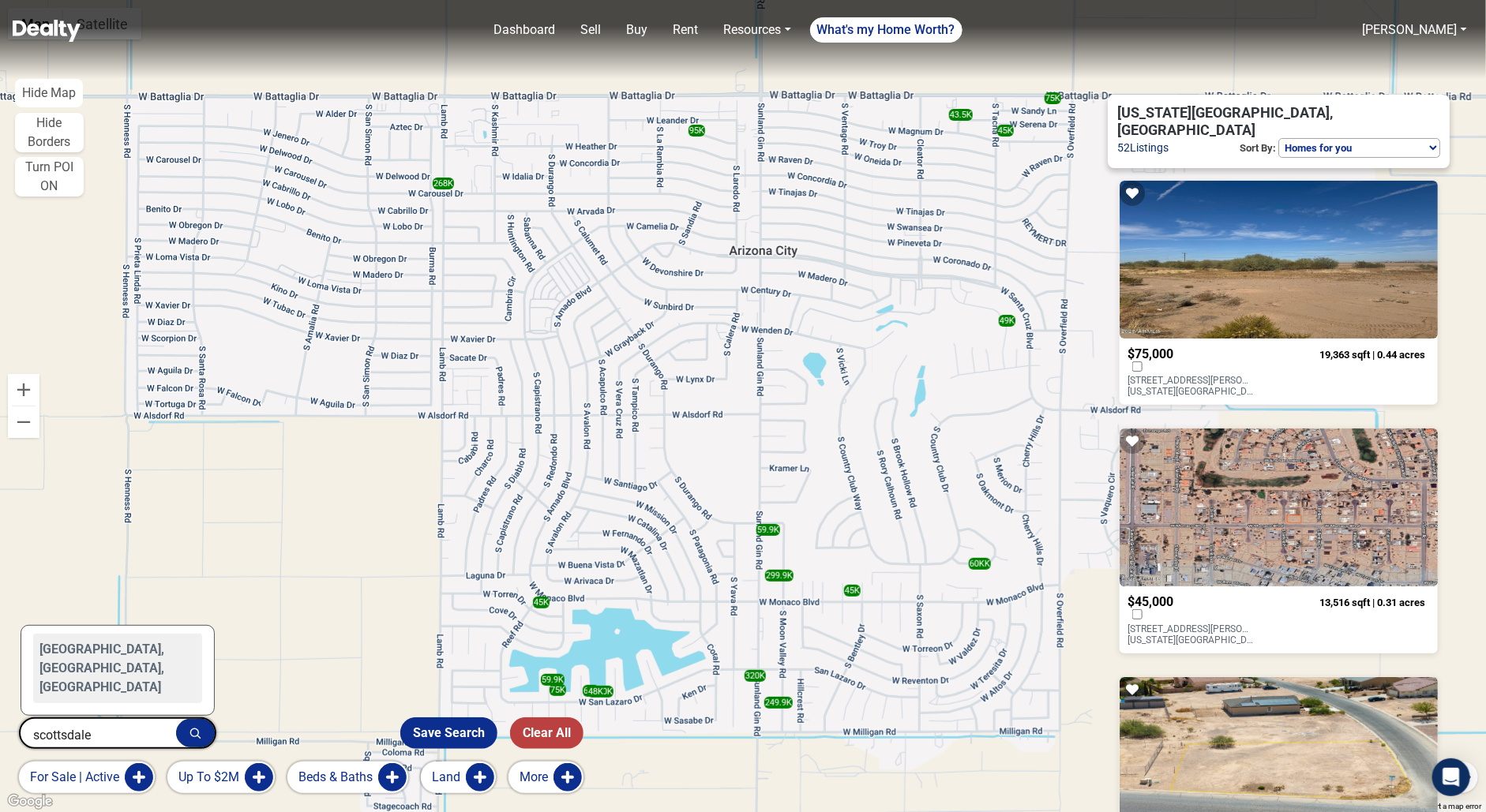
click at [106, 683] on div "[GEOGRAPHIC_DATA], [GEOGRAPHIC_DATA], [GEOGRAPHIC_DATA]" at bounding box center [118, 668] width 169 height 69
type input "[GEOGRAPHIC_DATA], [GEOGRAPHIC_DATA], [GEOGRAPHIC_DATA]"
click at [199, 733] on icon "button" at bounding box center [195, 733] width 12 height 12
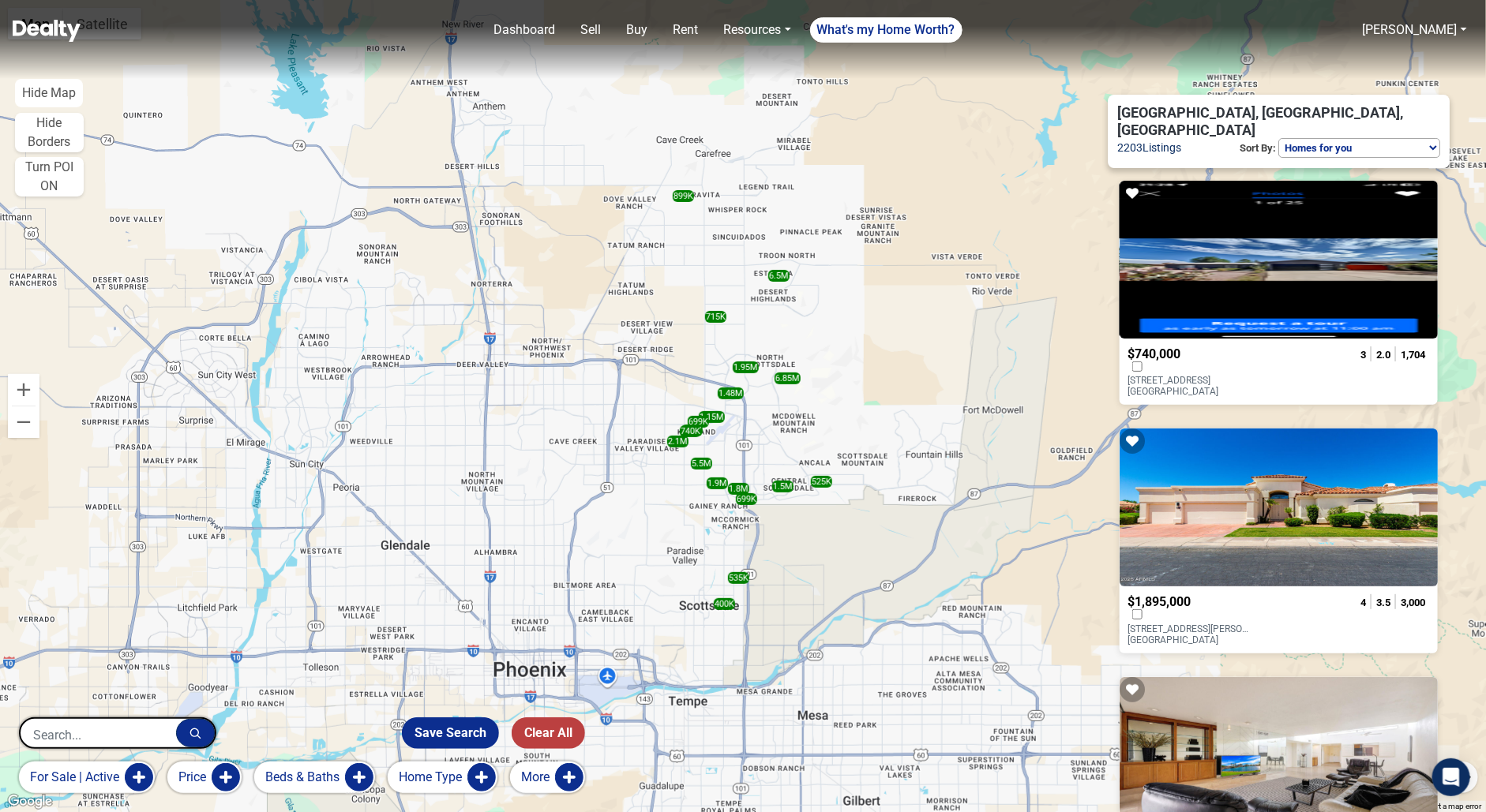
click at [561, 776] on button "More" at bounding box center [548, 776] width 75 height 31
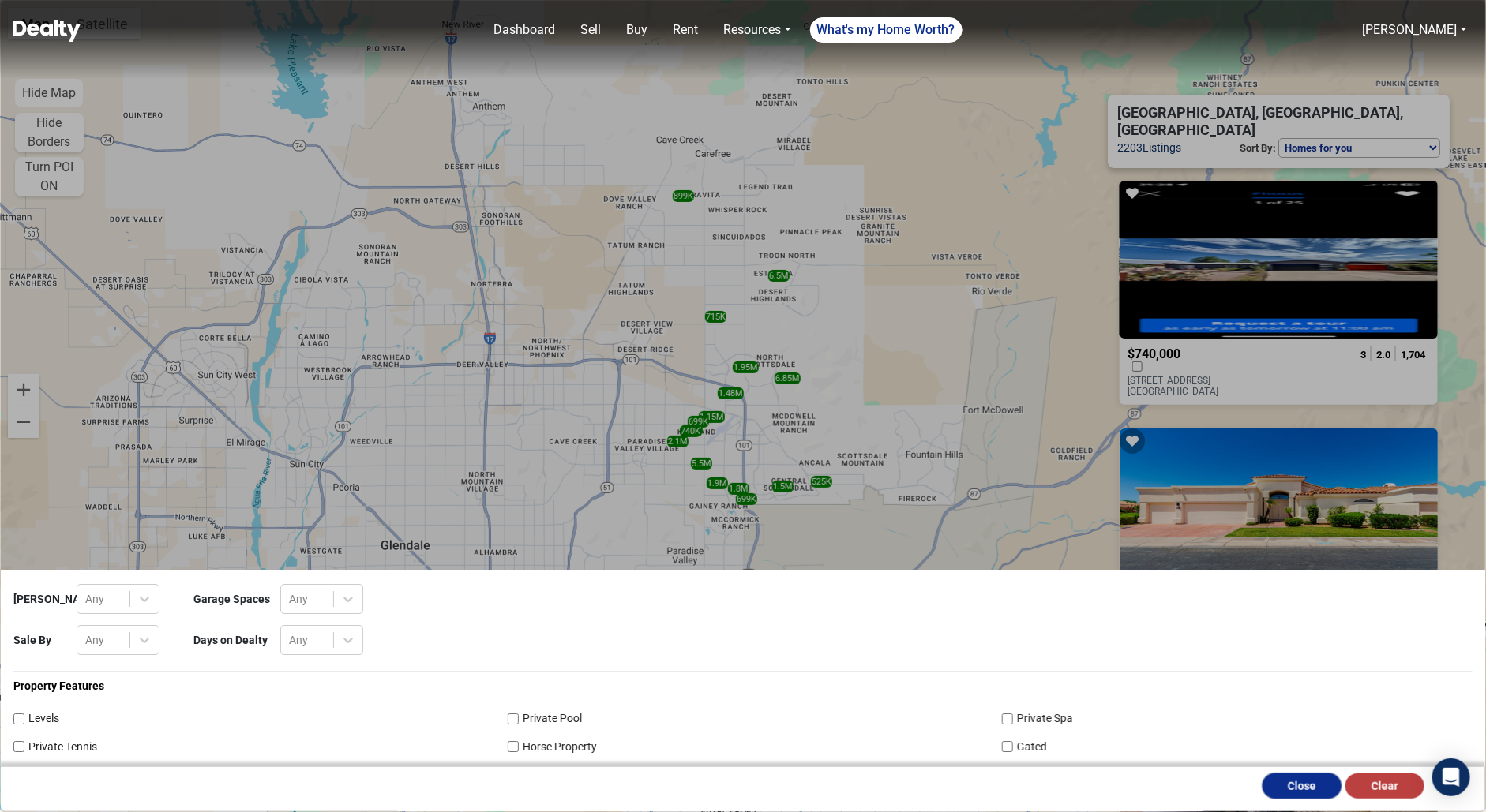
click at [1278, 782] on button "Close" at bounding box center [1302, 786] width 79 height 25
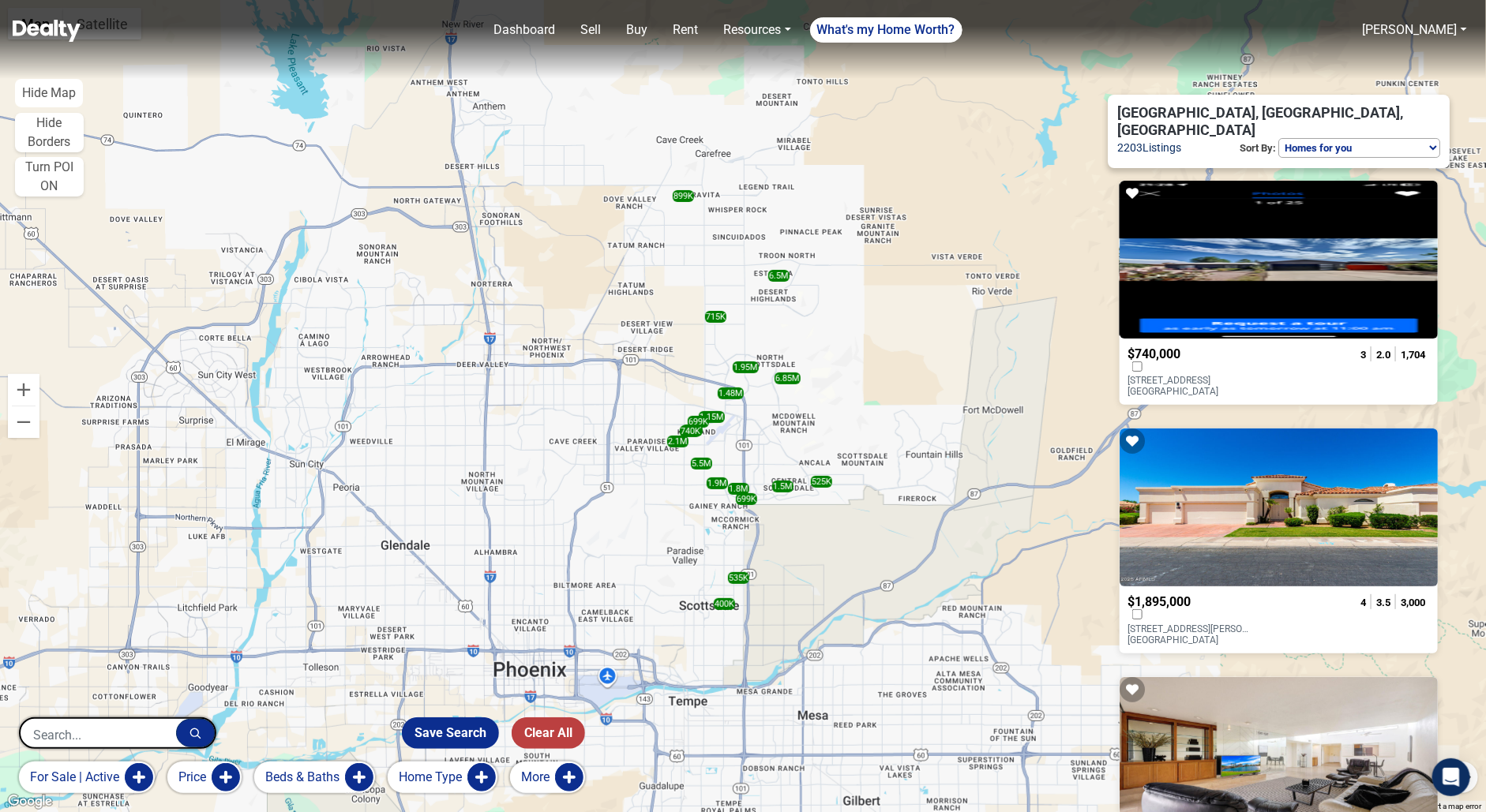
click at [456, 778] on button "Home Type" at bounding box center [443, 776] width 110 height 31
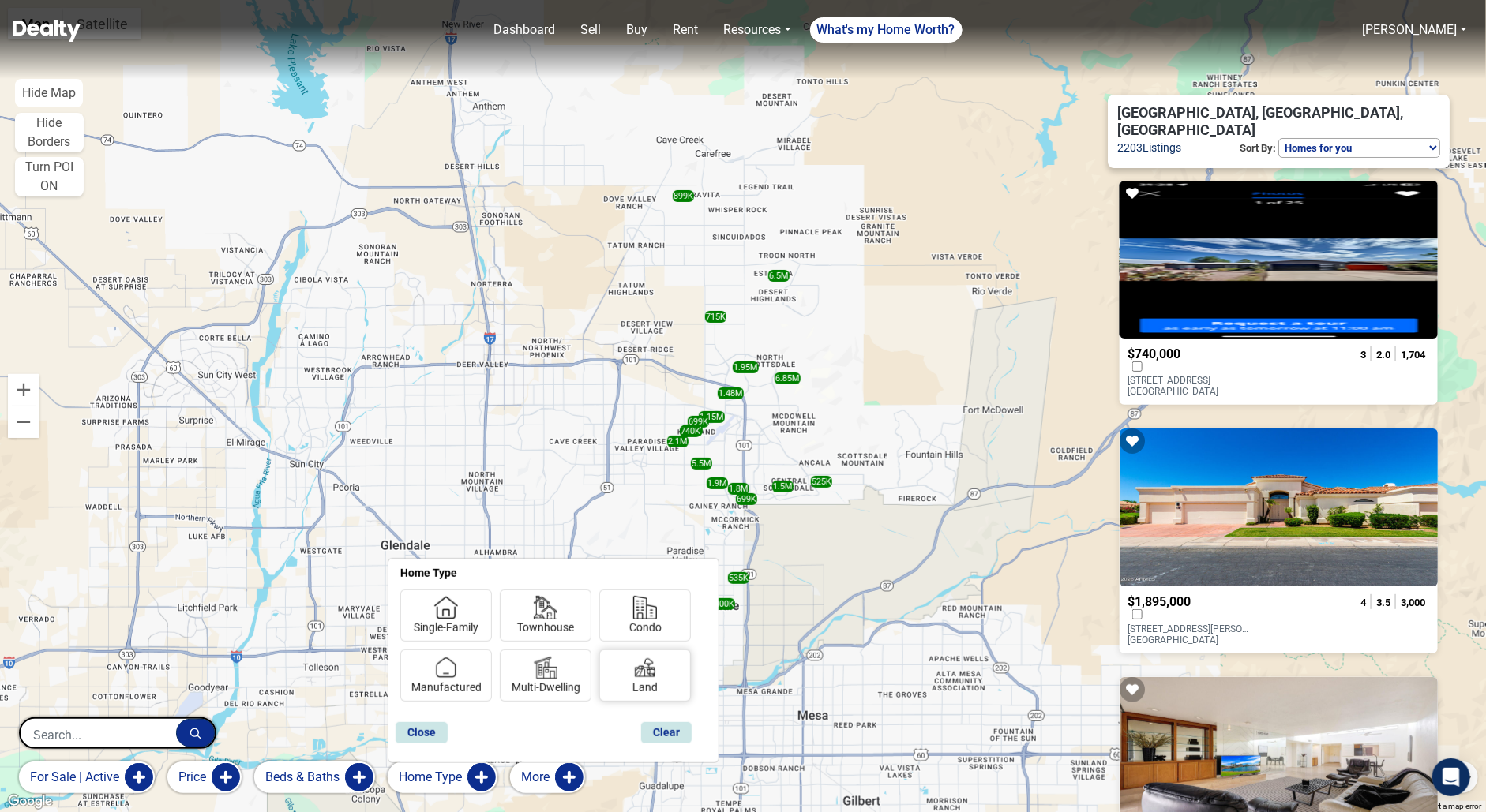
click at [627, 672] on div at bounding box center [645, 663] width 40 height 31
click at [632, 679] on input "Land" at bounding box center [637, 684] width 10 height 10
checkbox input "true"
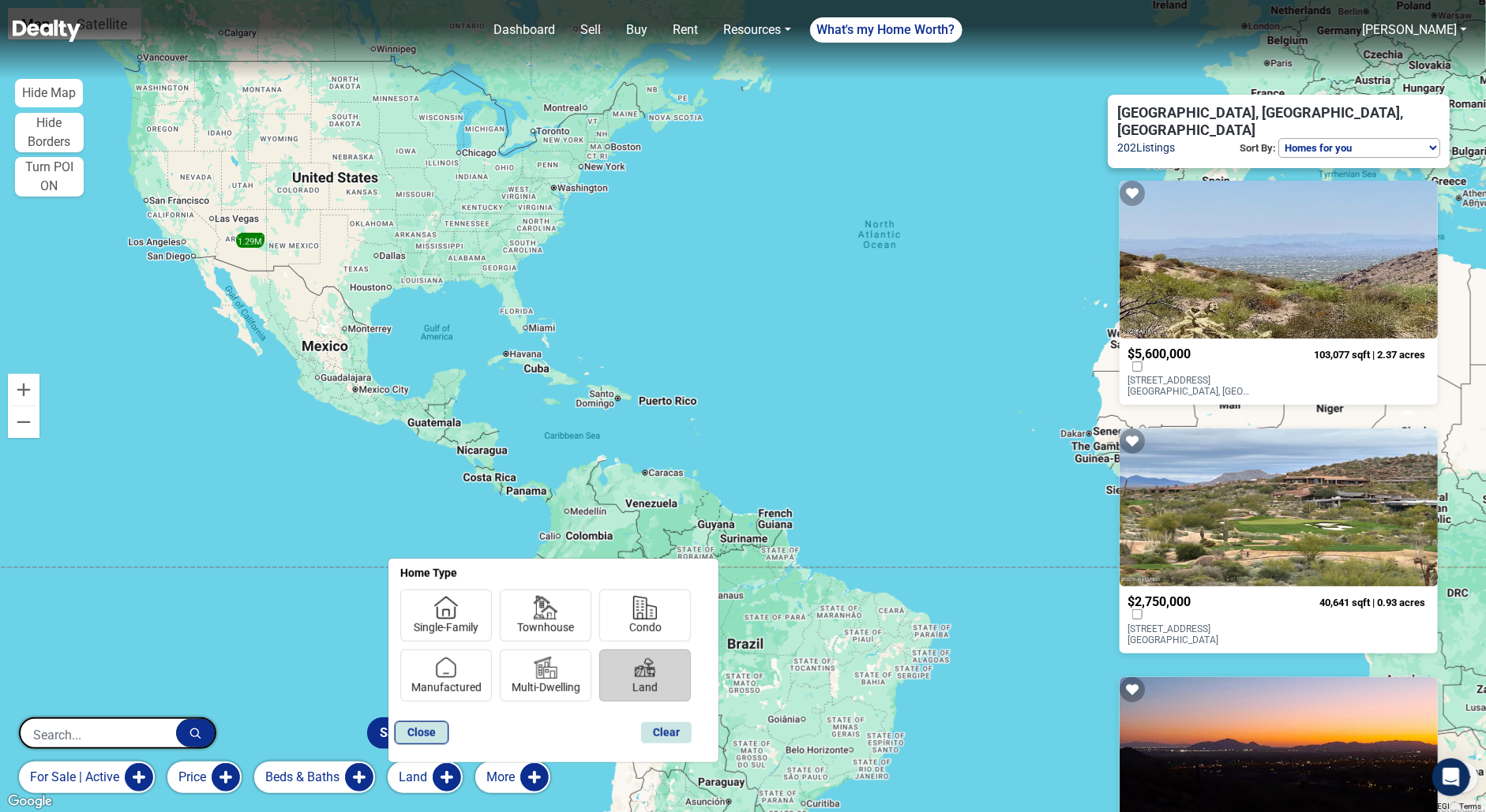
click at [413, 738] on button "Close" at bounding box center [421, 732] width 53 height 23
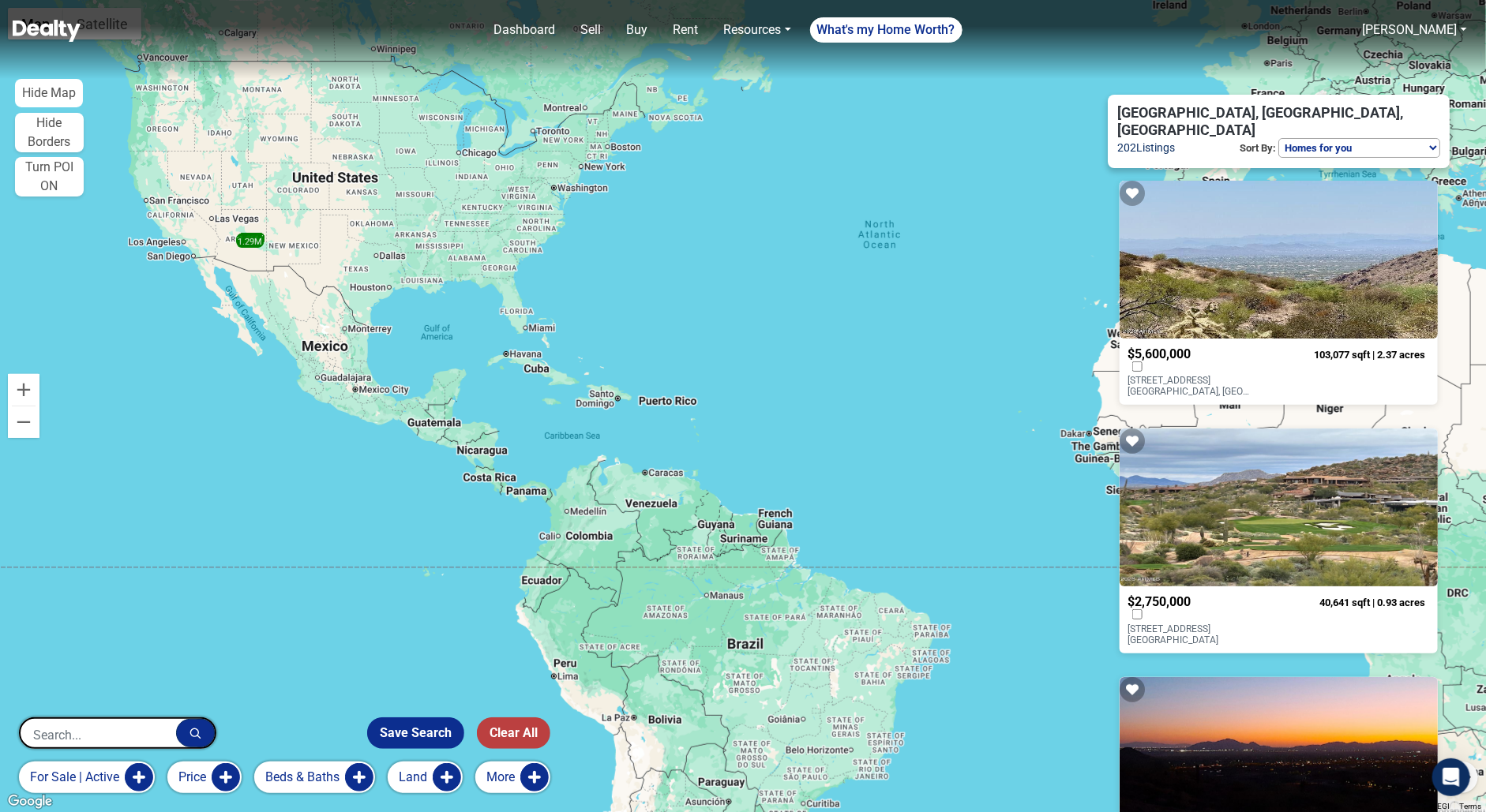
click at [226, 779] on button "Price" at bounding box center [205, 776] width 74 height 31
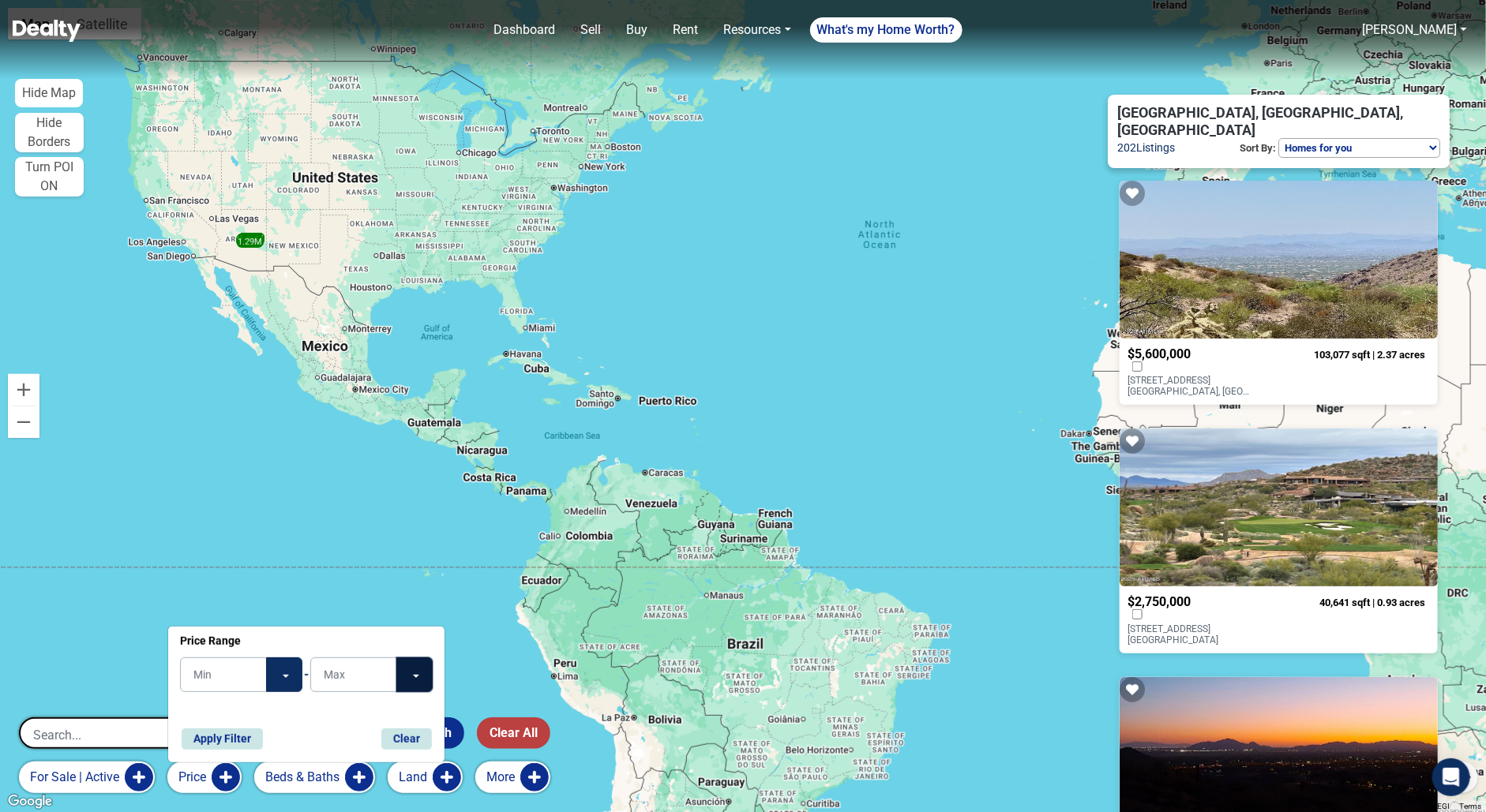
click at [405, 673] on button "Toggle Dropdown" at bounding box center [414, 674] width 36 height 35
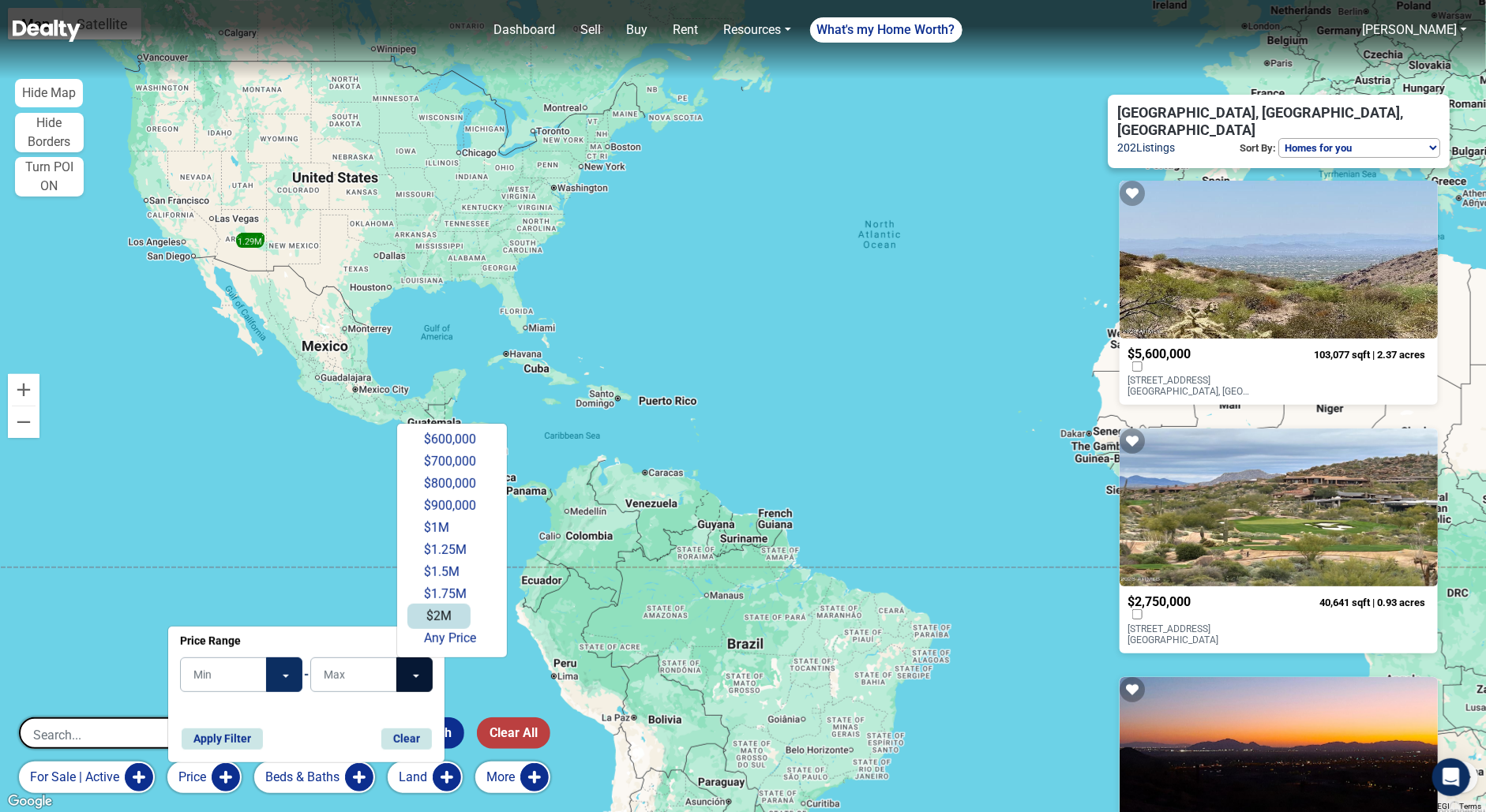
click at [455, 617] on button "$2M" at bounding box center [438, 617] width 63 height 25
type input "$2M"
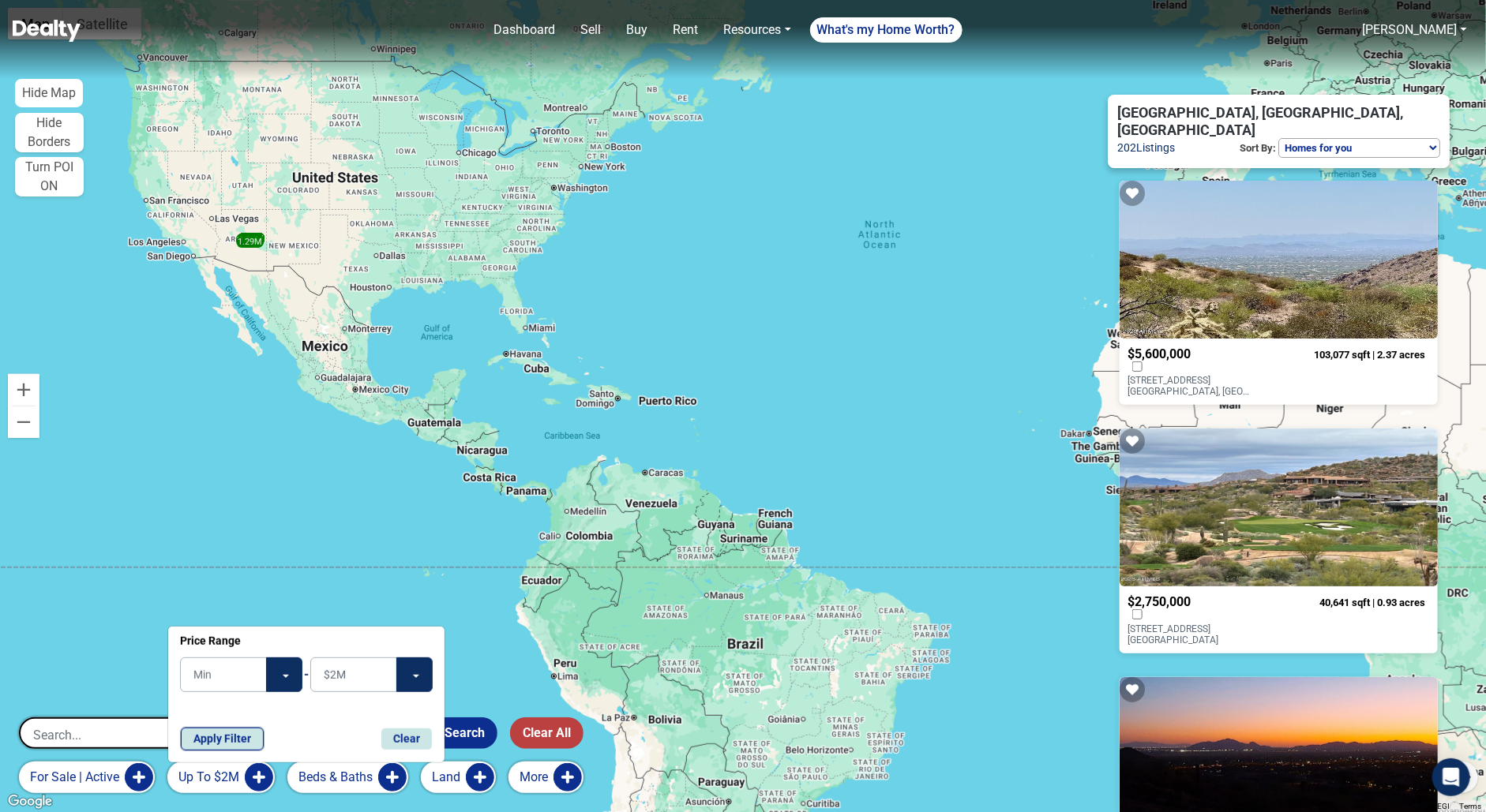
click at [219, 733] on button "Apply Filter" at bounding box center [223, 738] width 83 height 23
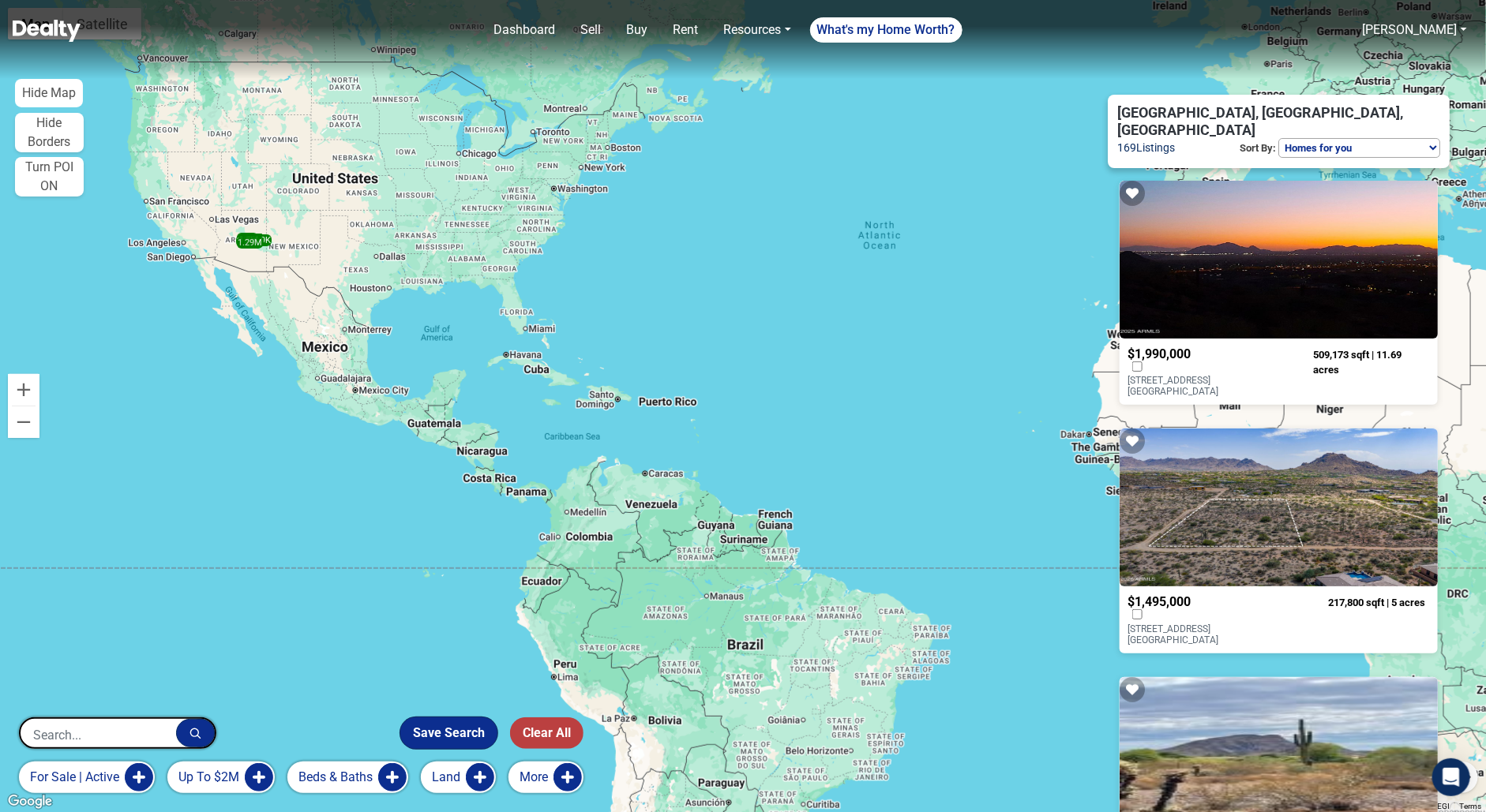
click at [446, 722] on button "Save Search" at bounding box center [449, 732] width 97 height 31
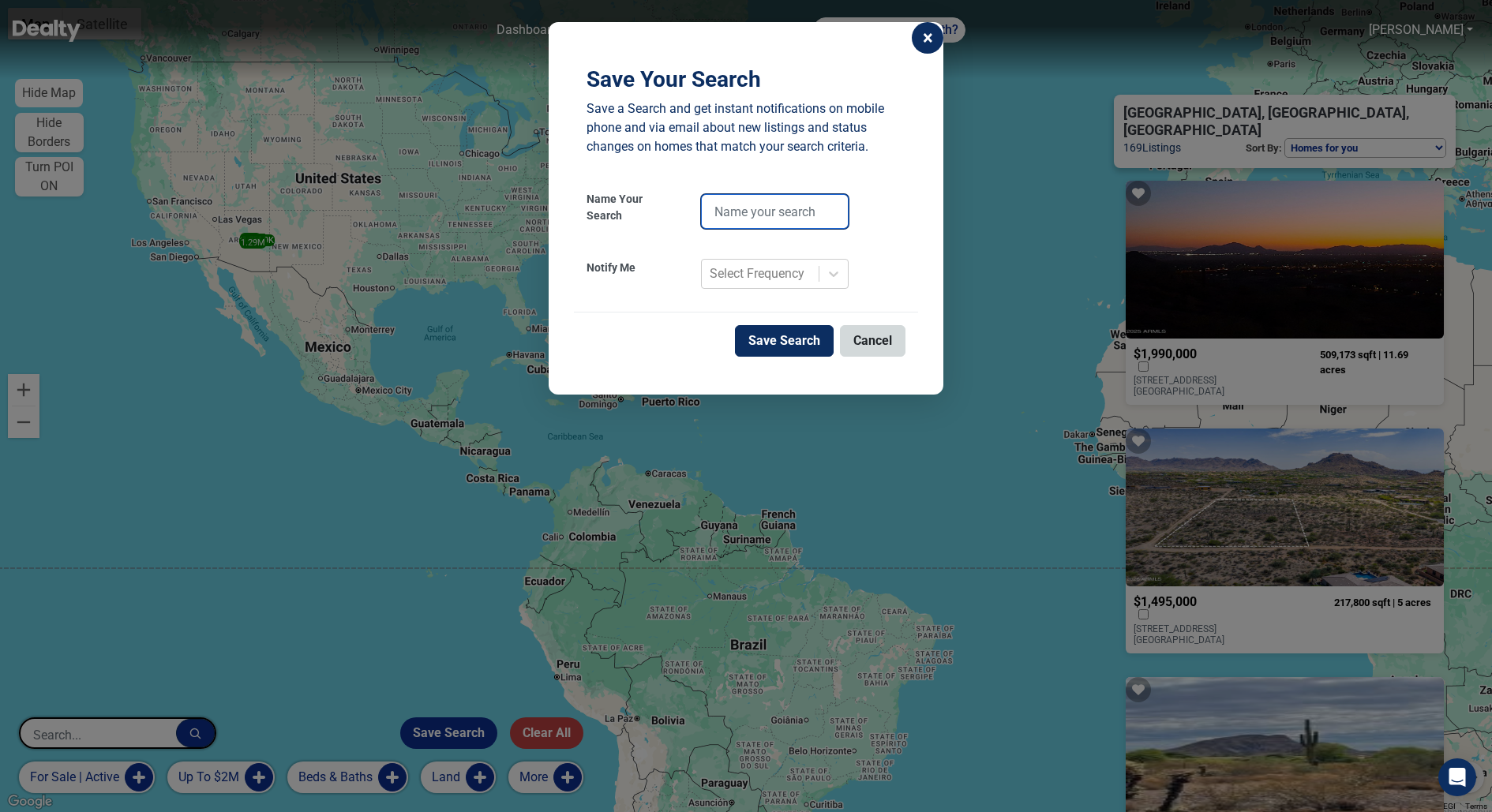
click at [773, 217] on input "text" at bounding box center [774, 211] width 147 height 35
type input "land listing"
click at [758, 269] on div "Select Frequency" at bounding box center [757, 273] width 95 height 19
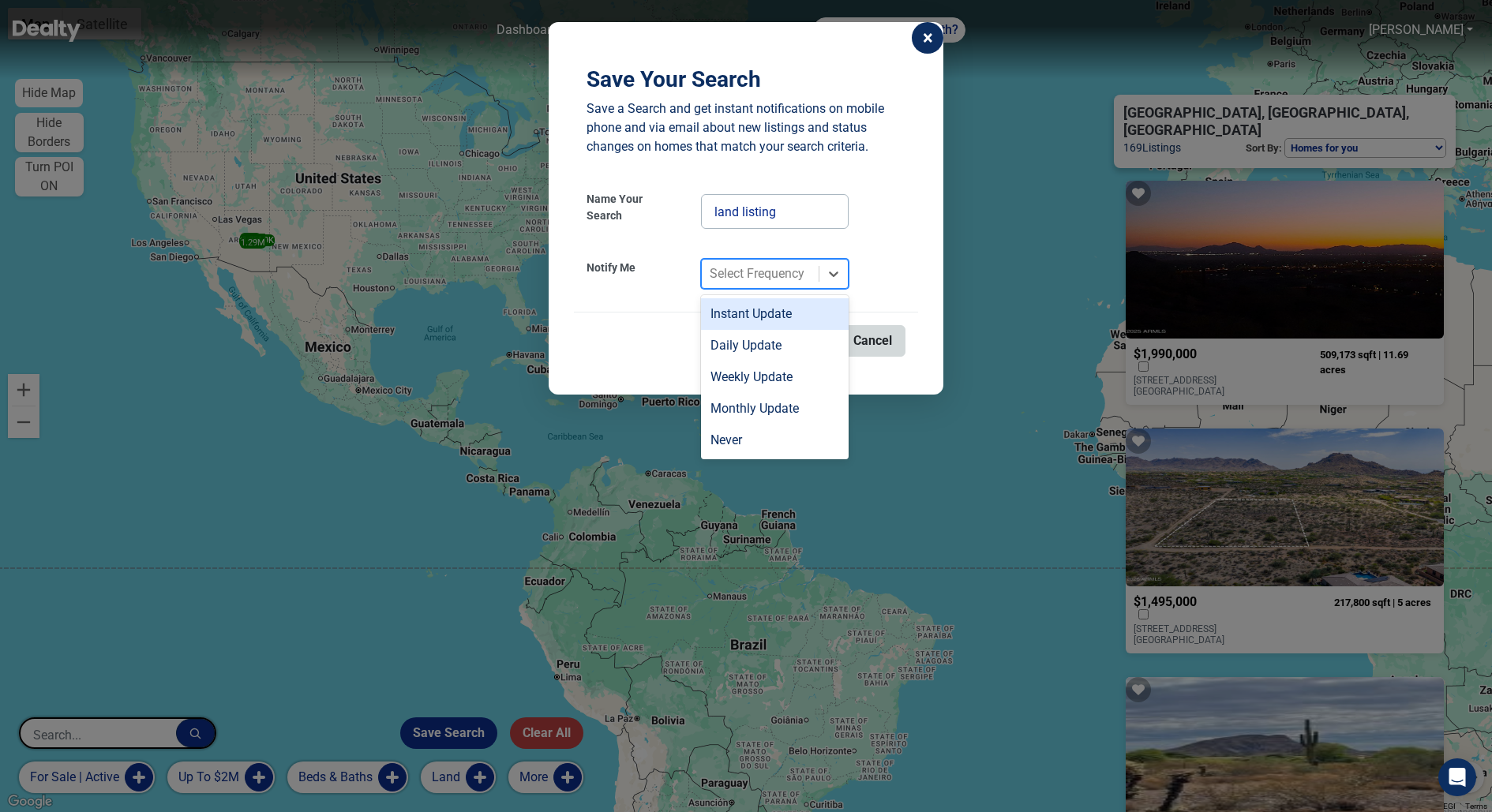
click at [757, 308] on div "Instant Update" at bounding box center [774, 314] width 147 height 31
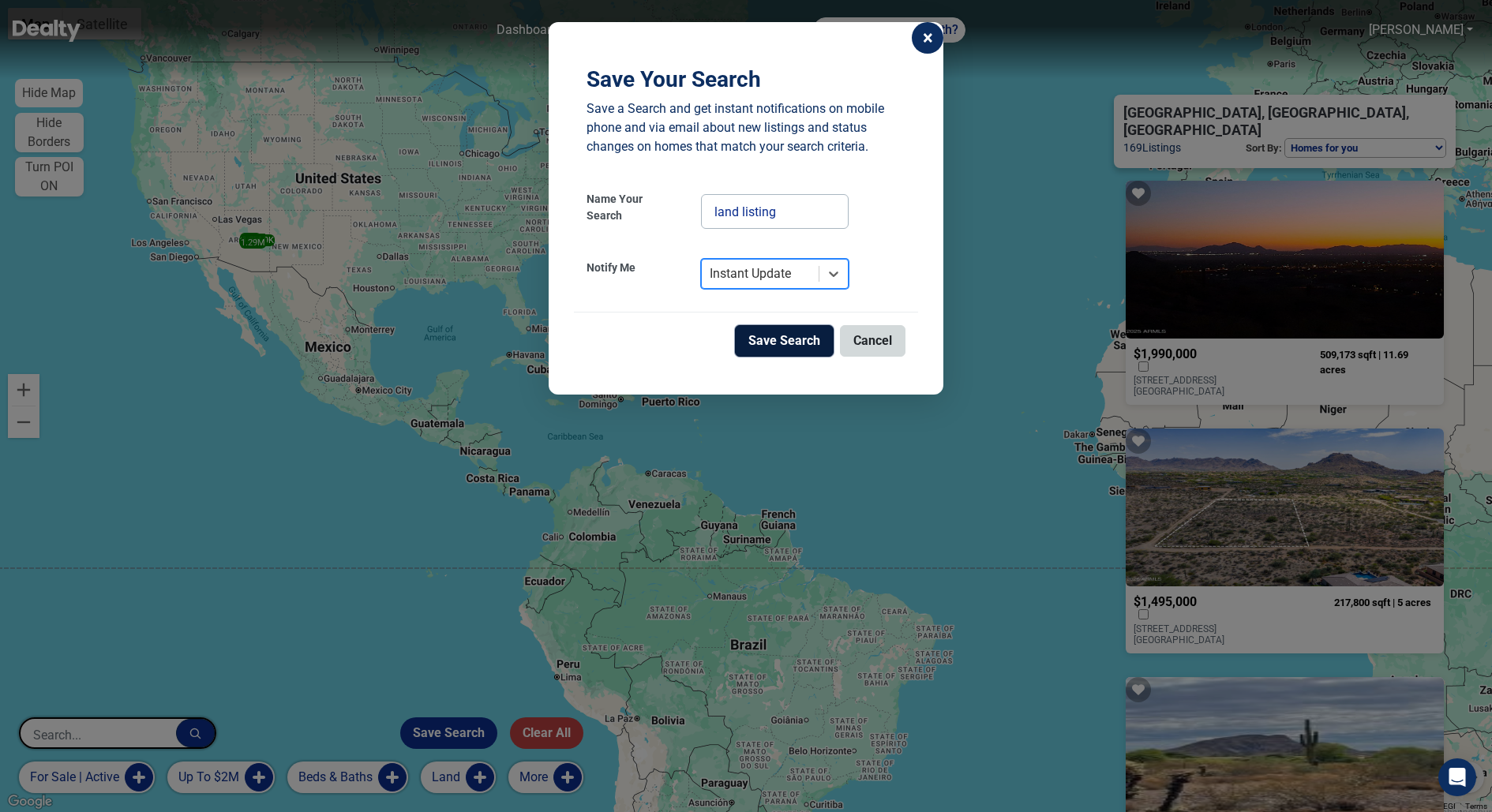
click at [797, 337] on button "Save Search" at bounding box center [784, 340] width 99 height 31
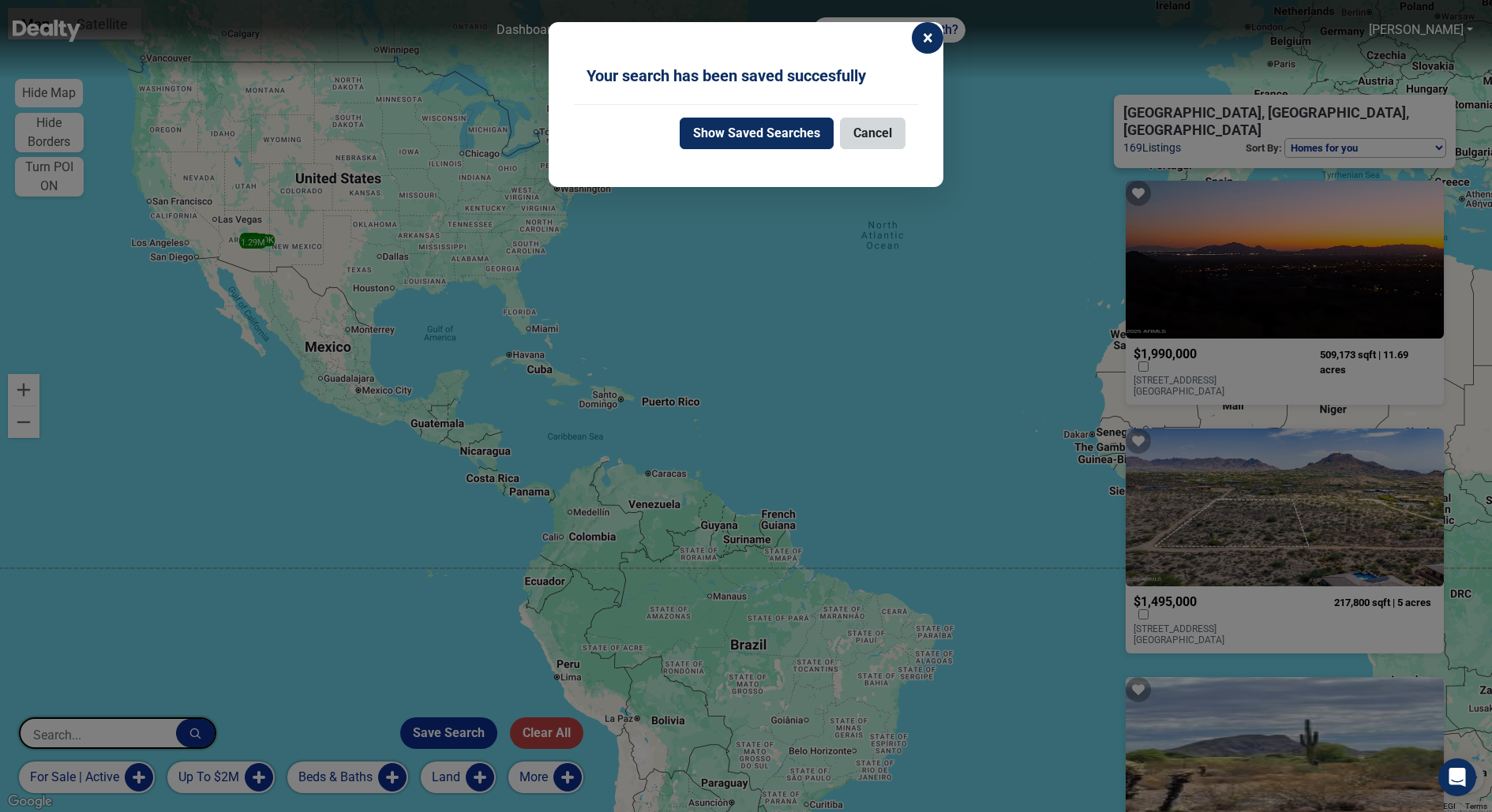
click at [922, 38] on span "×" at bounding box center [928, 38] width 10 height 19
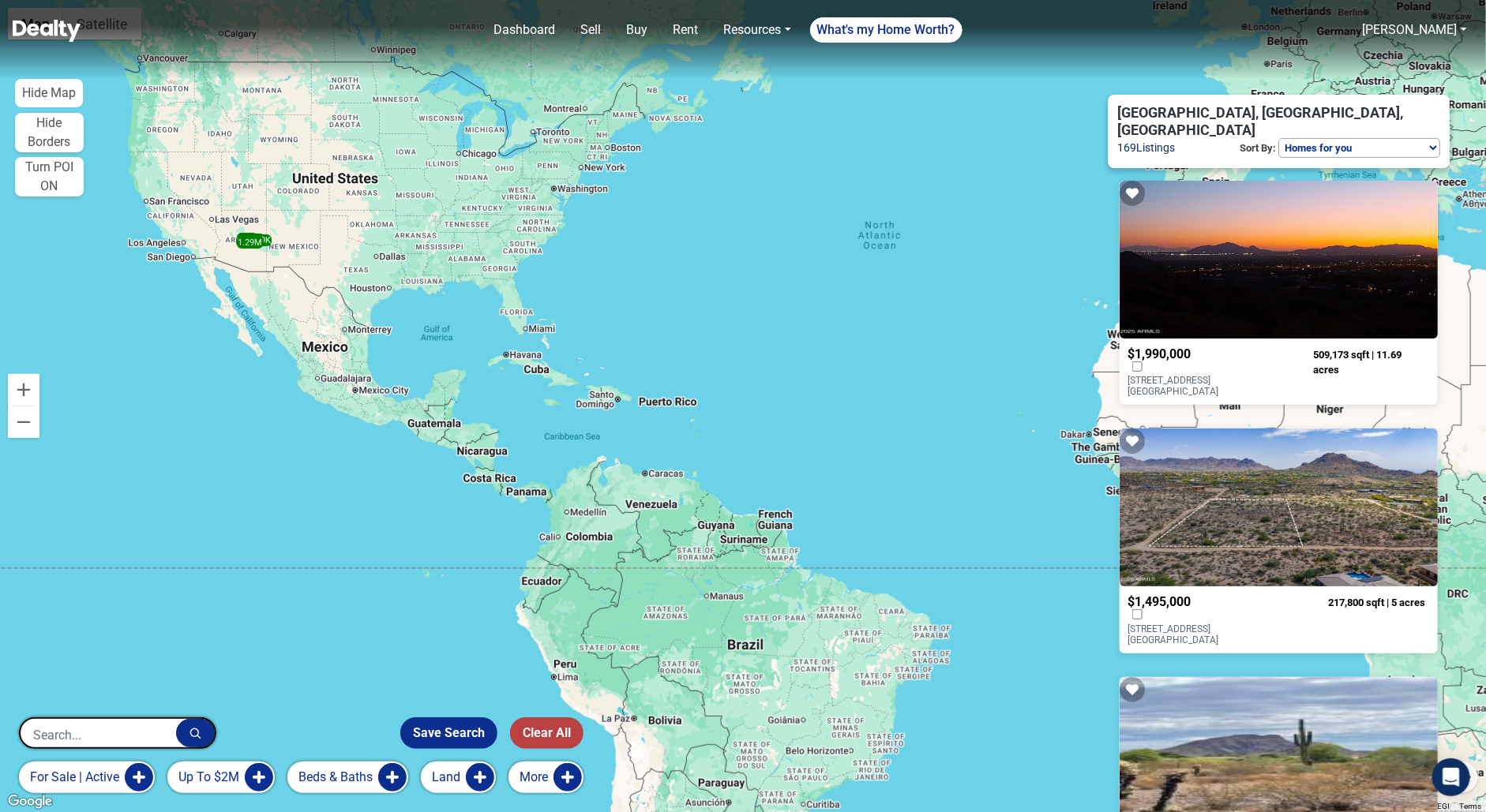
click at [96, 746] on input "text" at bounding box center [98, 734] width 156 height 31
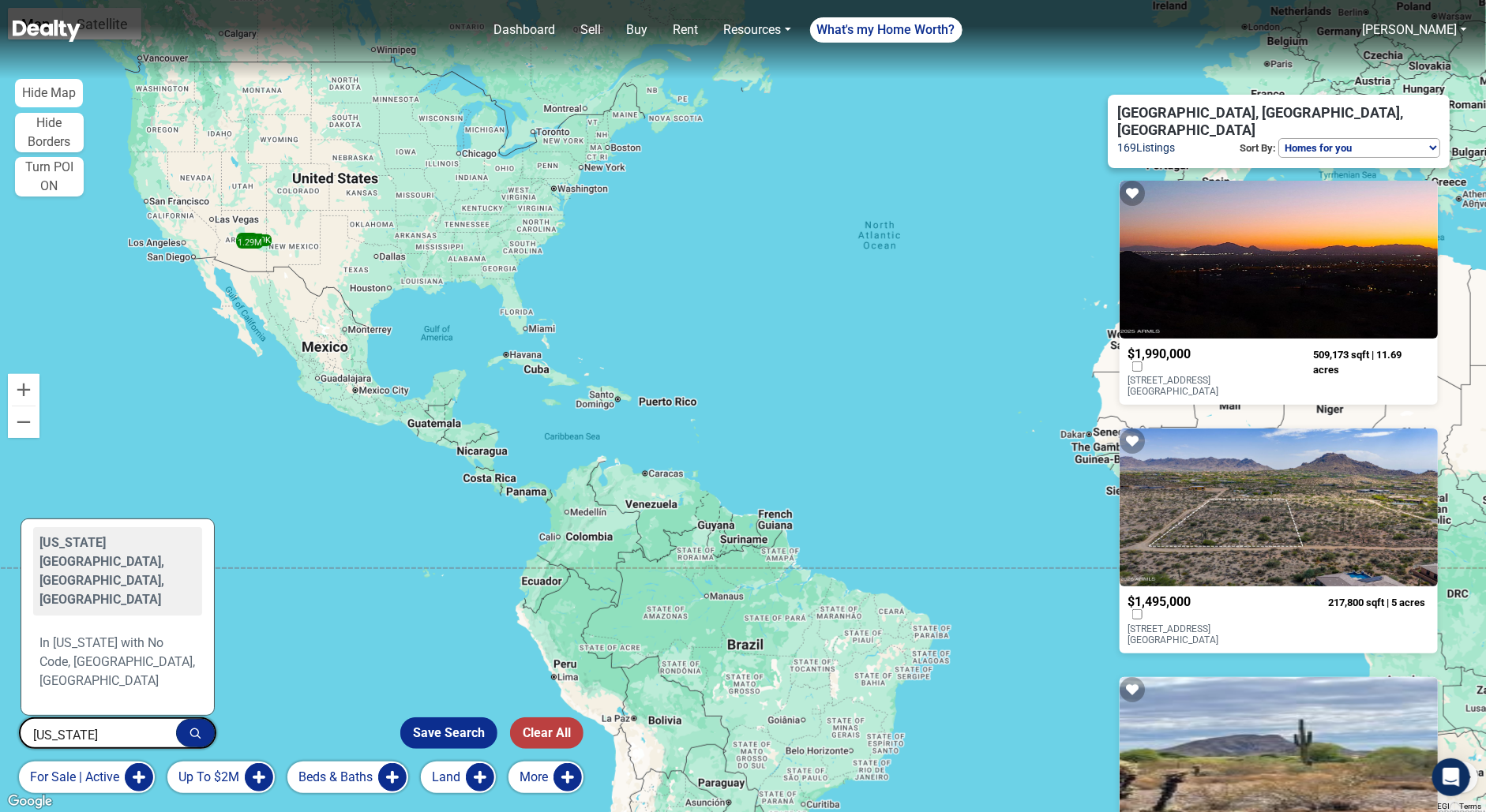
click at [112, 548] on div "Arizona City, AZ, USA" at bounding box center [118, 571] width 169 height 88
type input "Arizona City, AZ, USA"
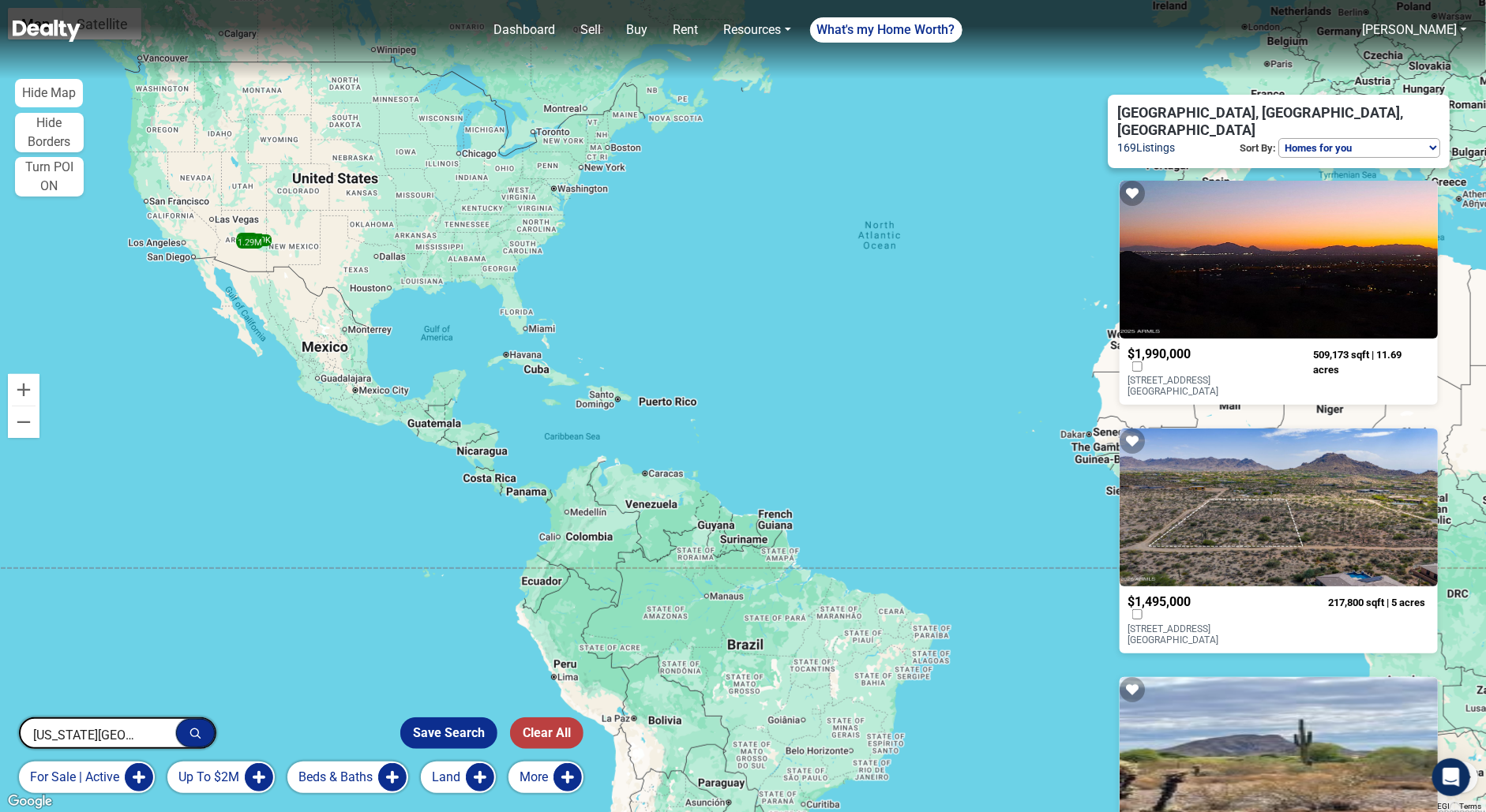
click at [201, 729] on button "button" at bounding box center [195, 733] width 39 height 29
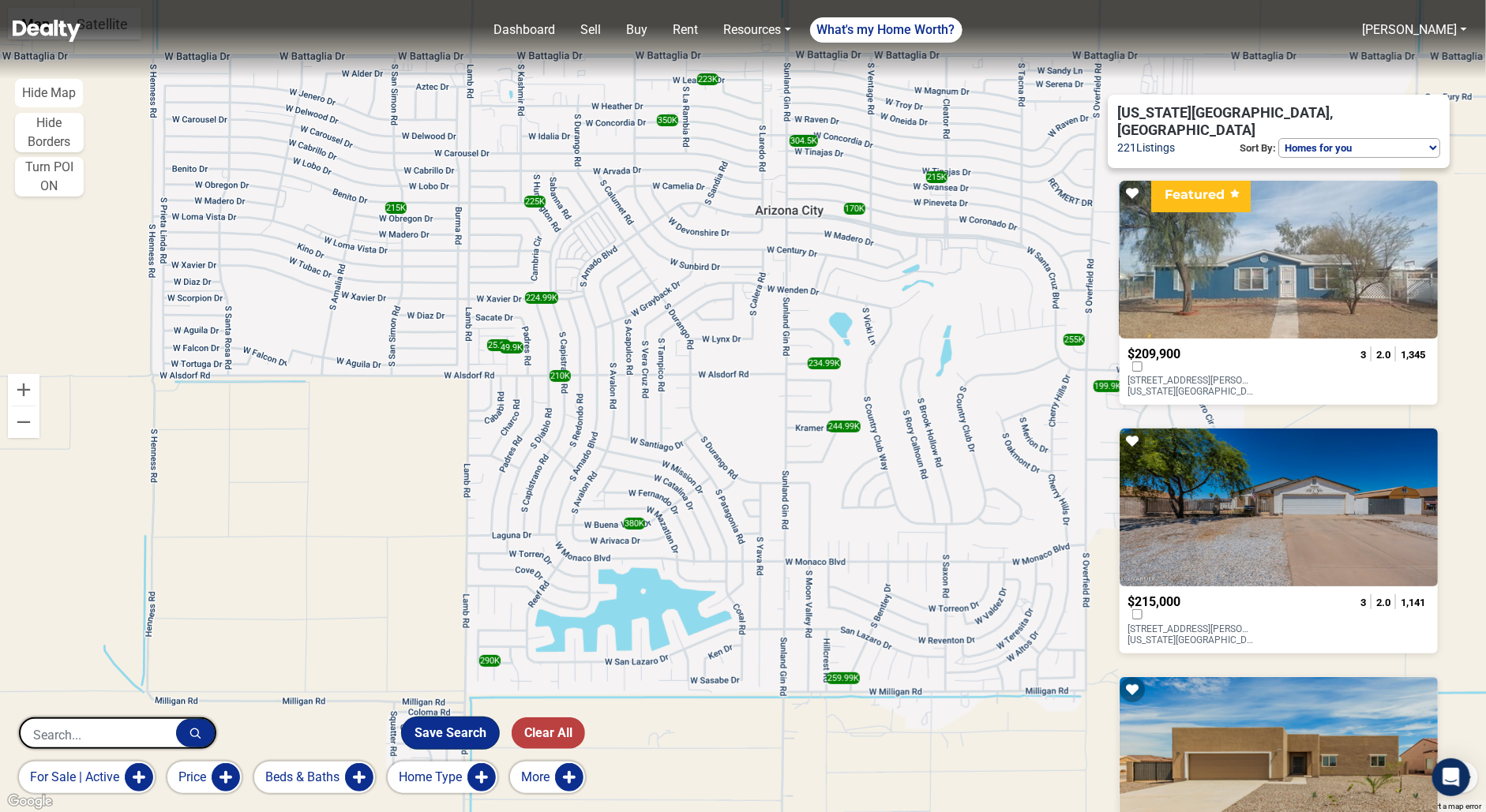
click at [473, 732] on button "Save Search" at bounding box center [450, 732] width 97 height 31
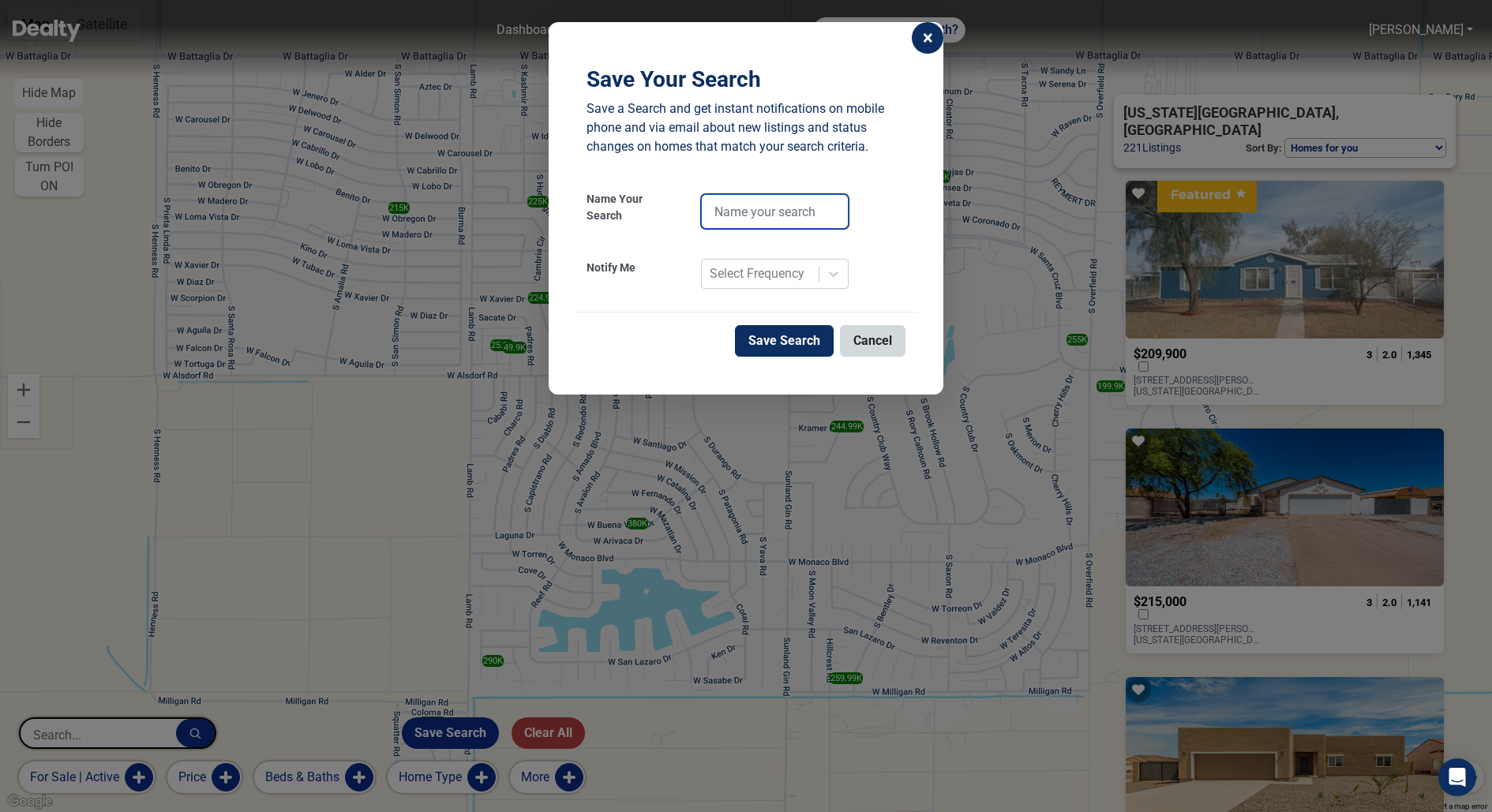
click at [785, 208] on input "text" at bounding box center [774, 211] width 147 height 35
type input "land listing"
click at [793, 278] on div "Select Frequency" at bounding box center [757, 273] width 95 height 19
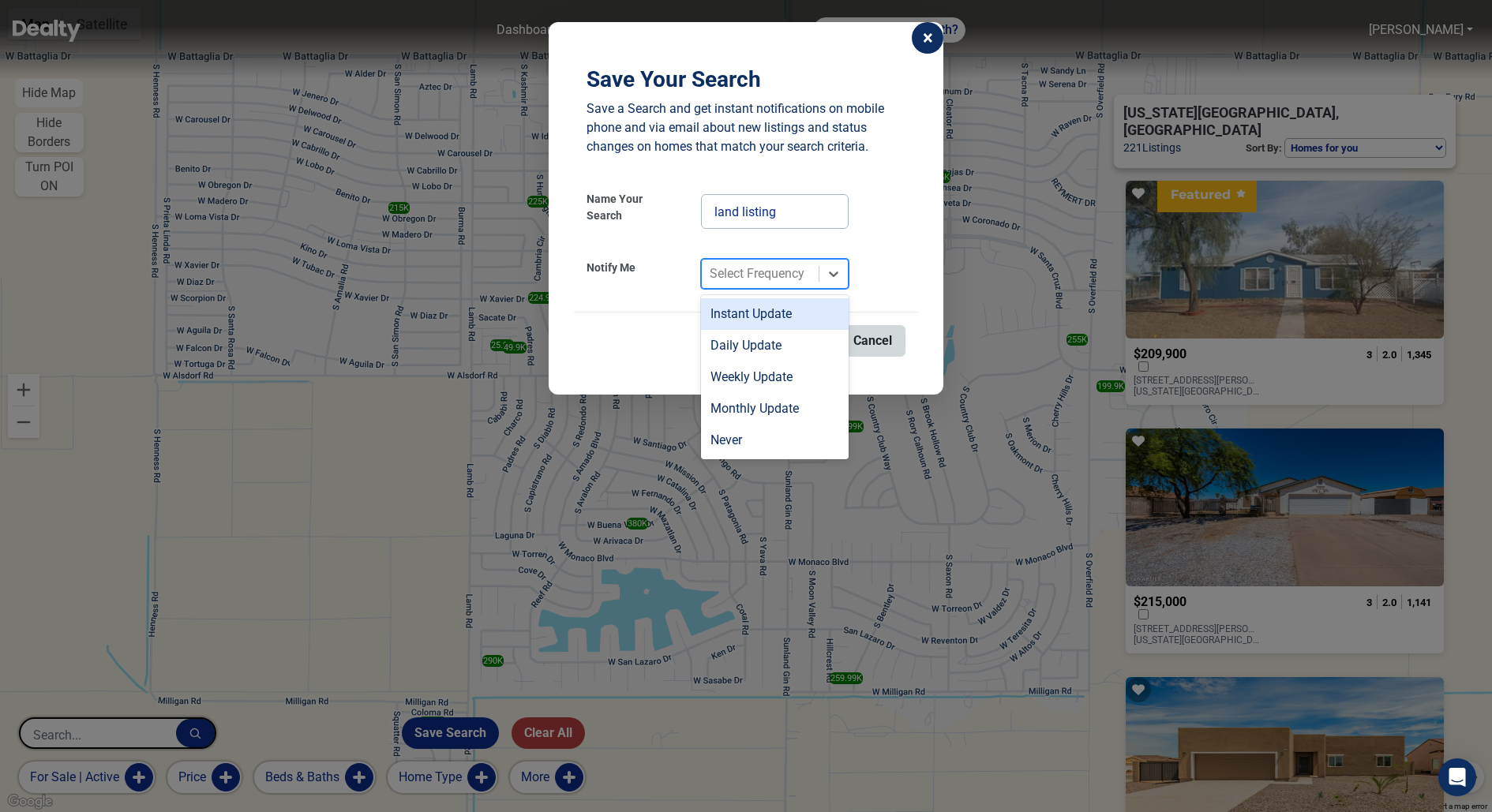
click at [787, 308] on div "Instant Update" at bounding box center [774, 314] width 147 height 31
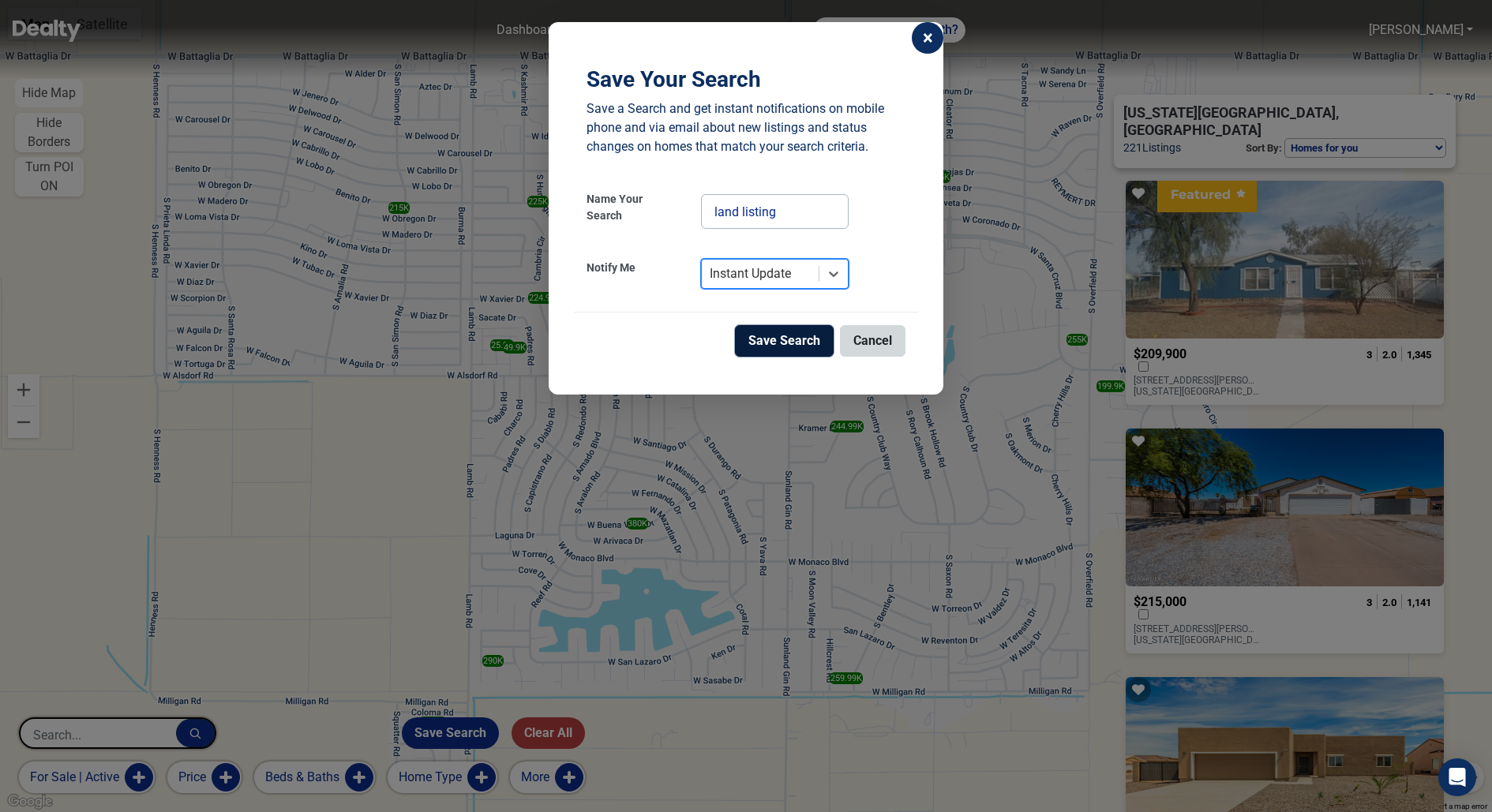
click at [789, 332] on button "Save Search" at bounding box center [784, 340] width 99 height 31
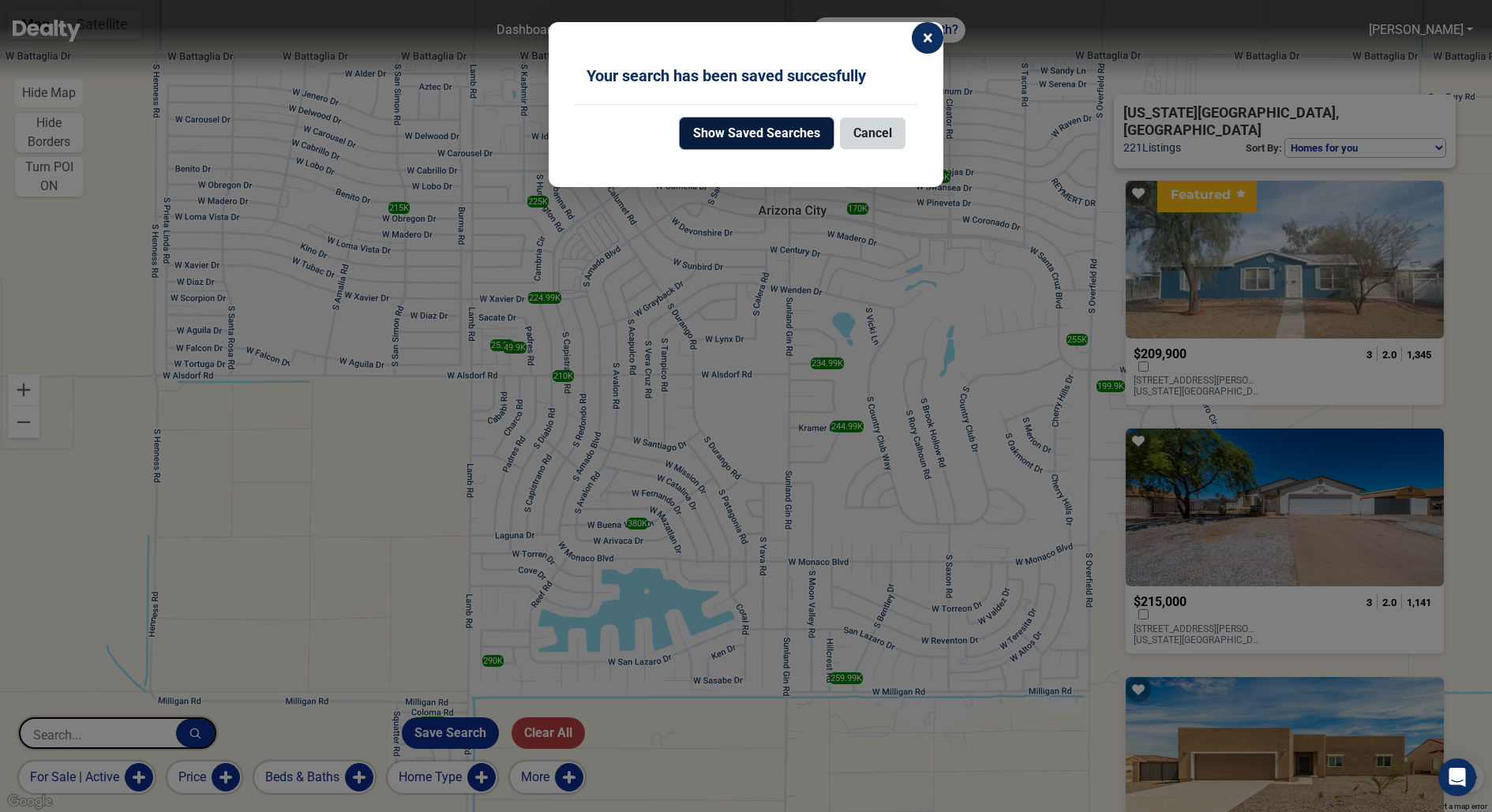
click at [805, 134] on button "Show Saved Searches" at bounding box center [757, 133] width 154 height 31
